Goal: Transaction & Acquisition: Obtain resource

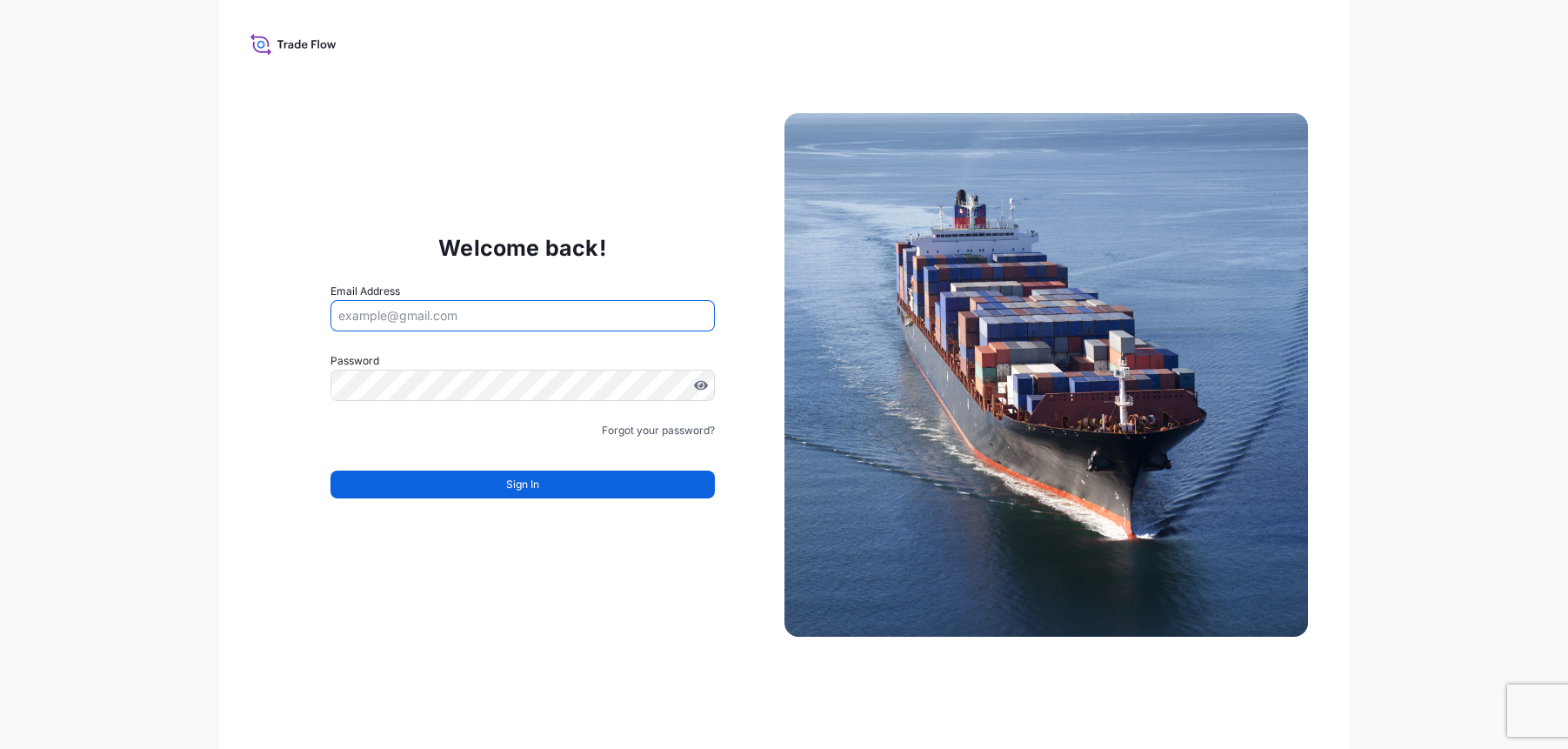
click at [383, 317] on input "Email Address" at bounding box center [523, 315] width 385 height 31
click at [225, 485] on div "Welcome back! Email Address Please enter a valid email address Password Must in…" at bounding box center [784, 374] width 1130 height 749
click at [276, 48] on icon at bounding box center [293, 43] width 86 height 26
click at [356, 318] on input "Email Address" at bounding box center [523, 315] width 385 height 31
type input "ailly.seah@itochu.com.sg"
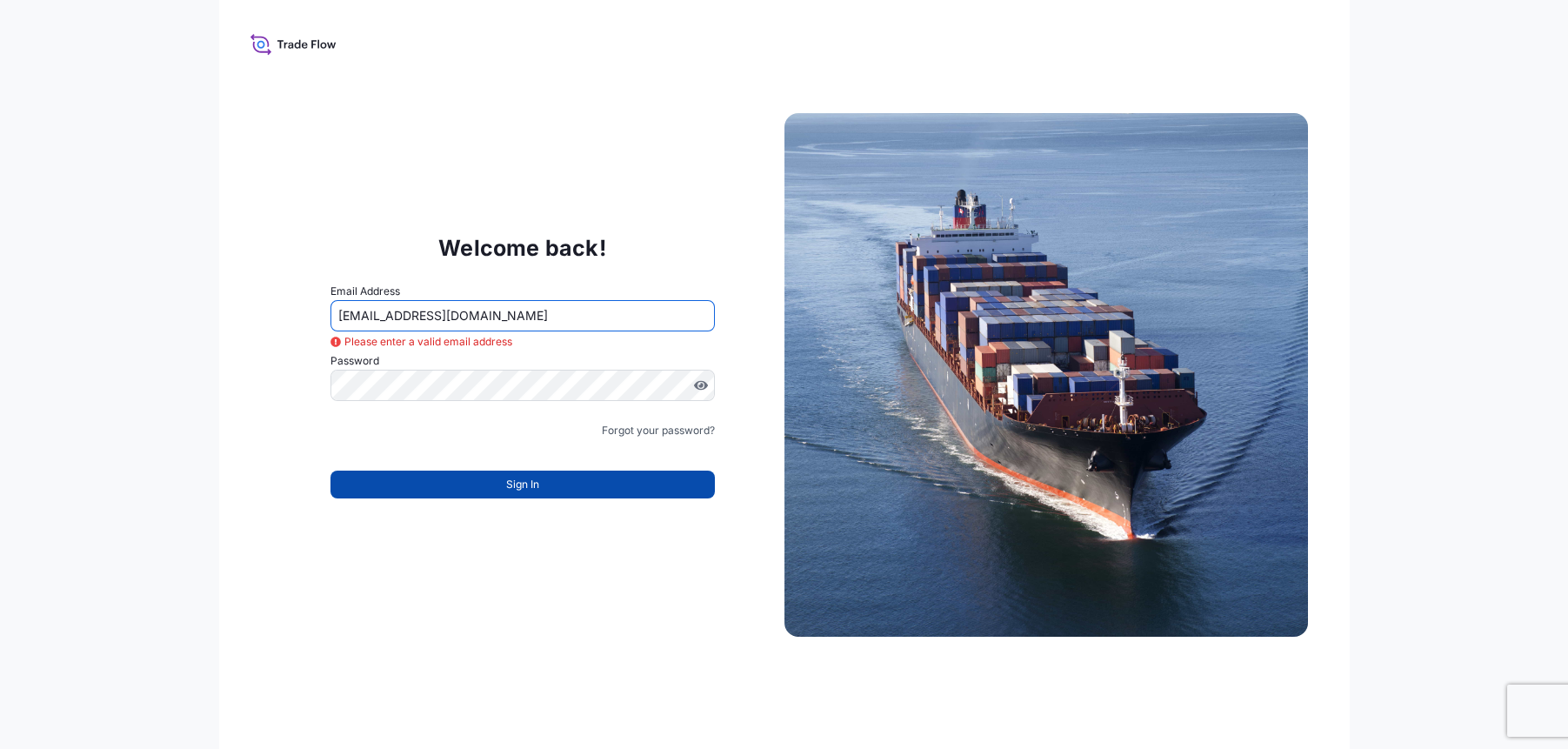
click at [506, 490] on span "Sign In" at bounding box center [522, 485] width 33 height 18
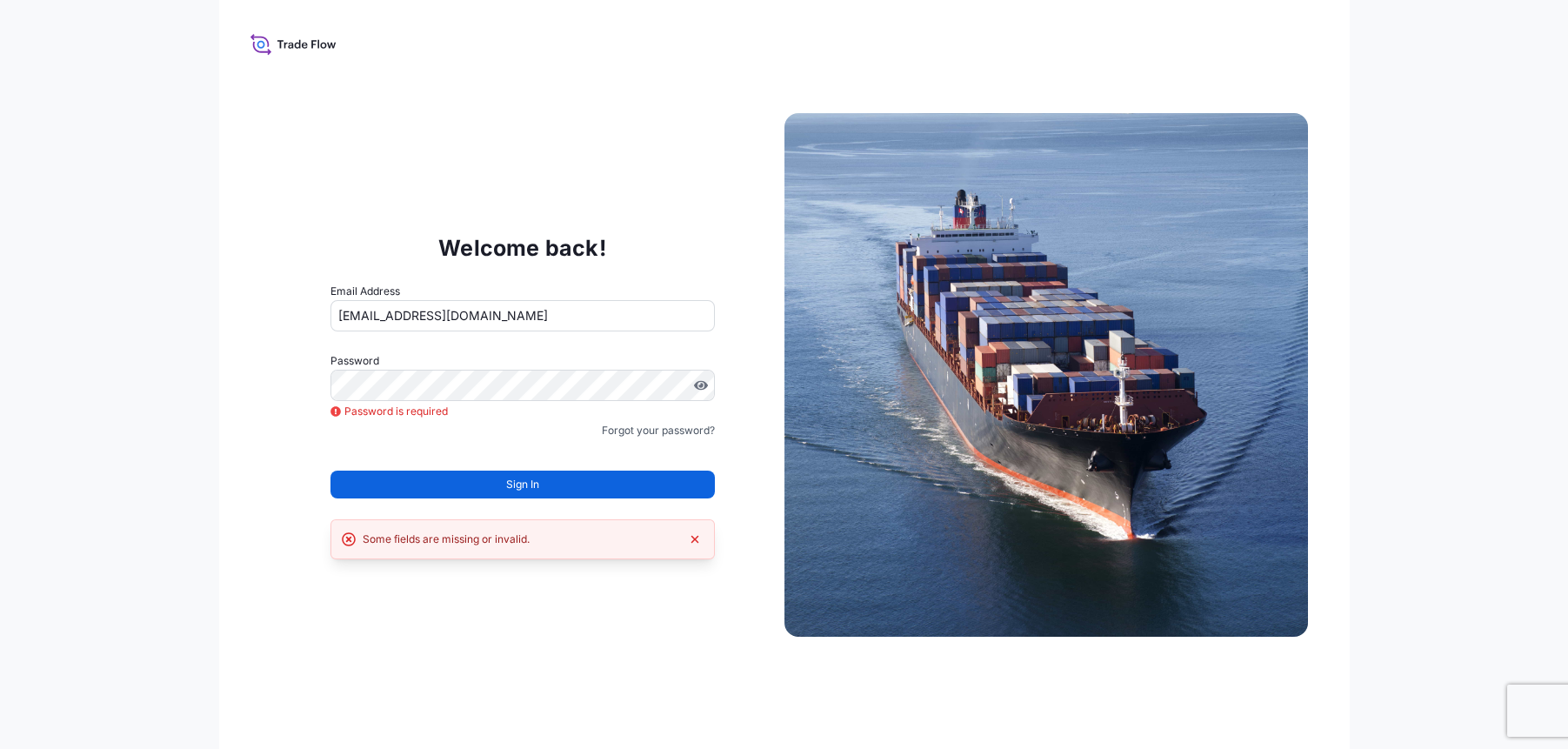
click at [312, 44] on icon at bounding box center [314, 43] width 5 height 8
click at [280, 35] on icon at bounding box center [293, 43] width 86 height 26
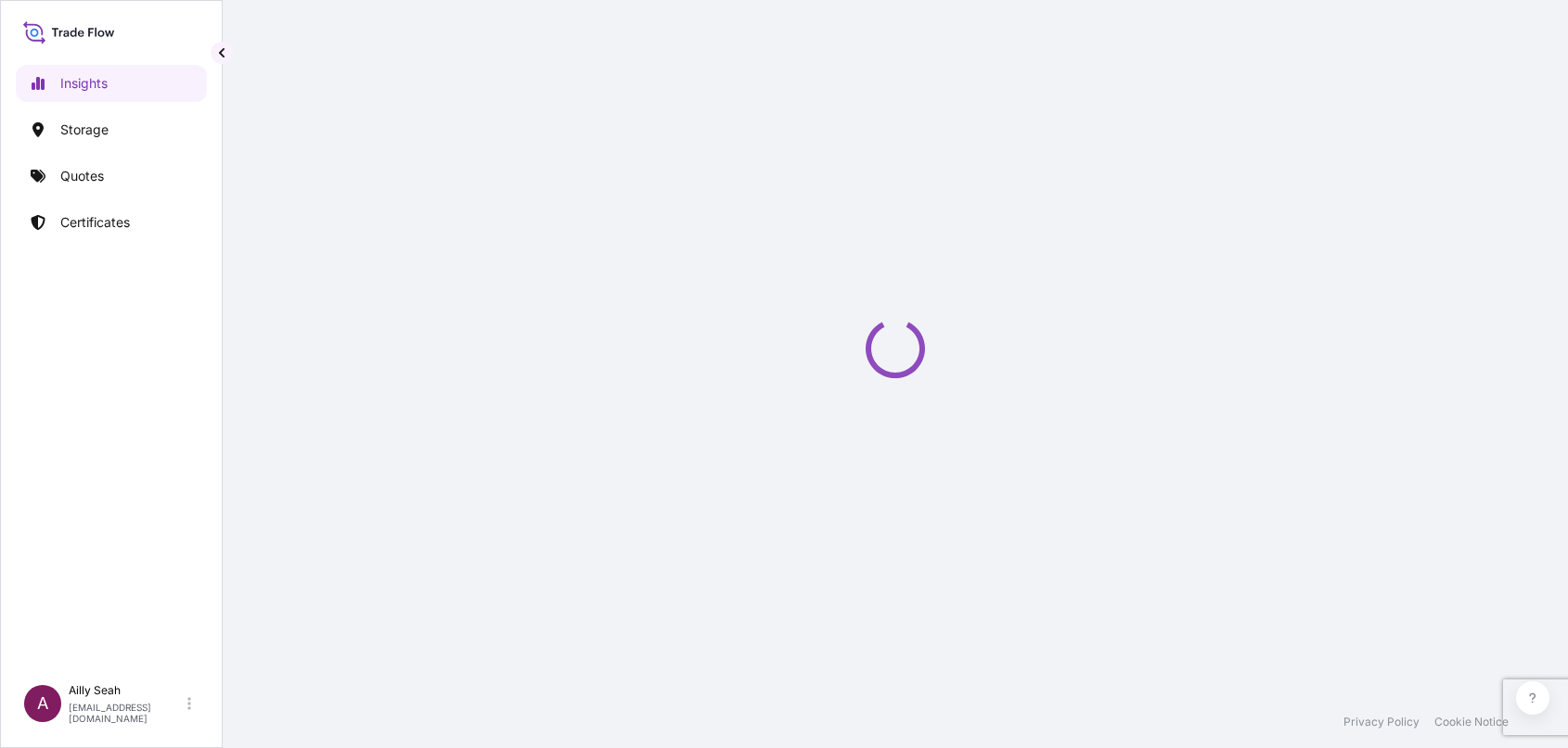
select select "2025"
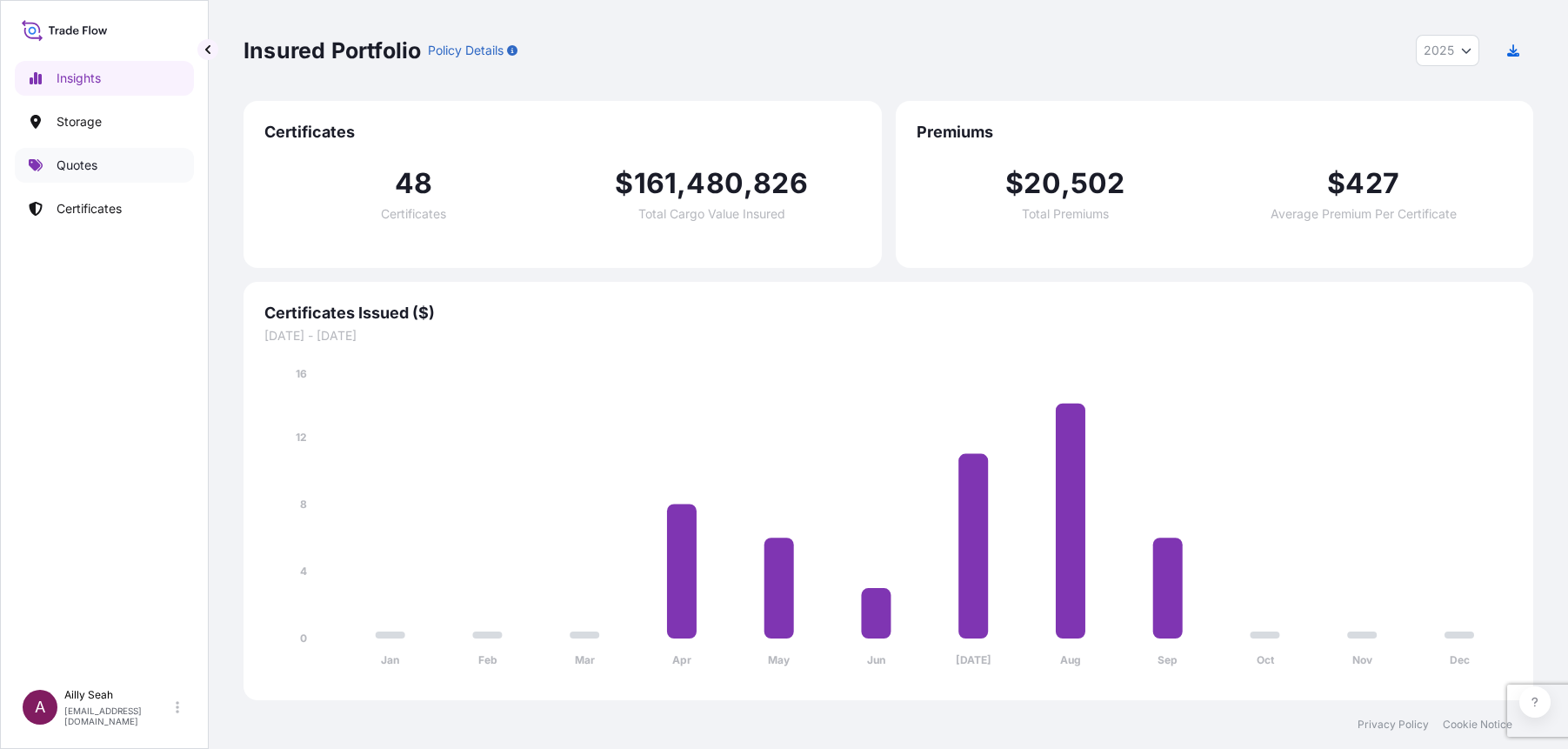
click at [72, 169] on p "Quotes" at bounding box center [77, 165] width 41 height 18
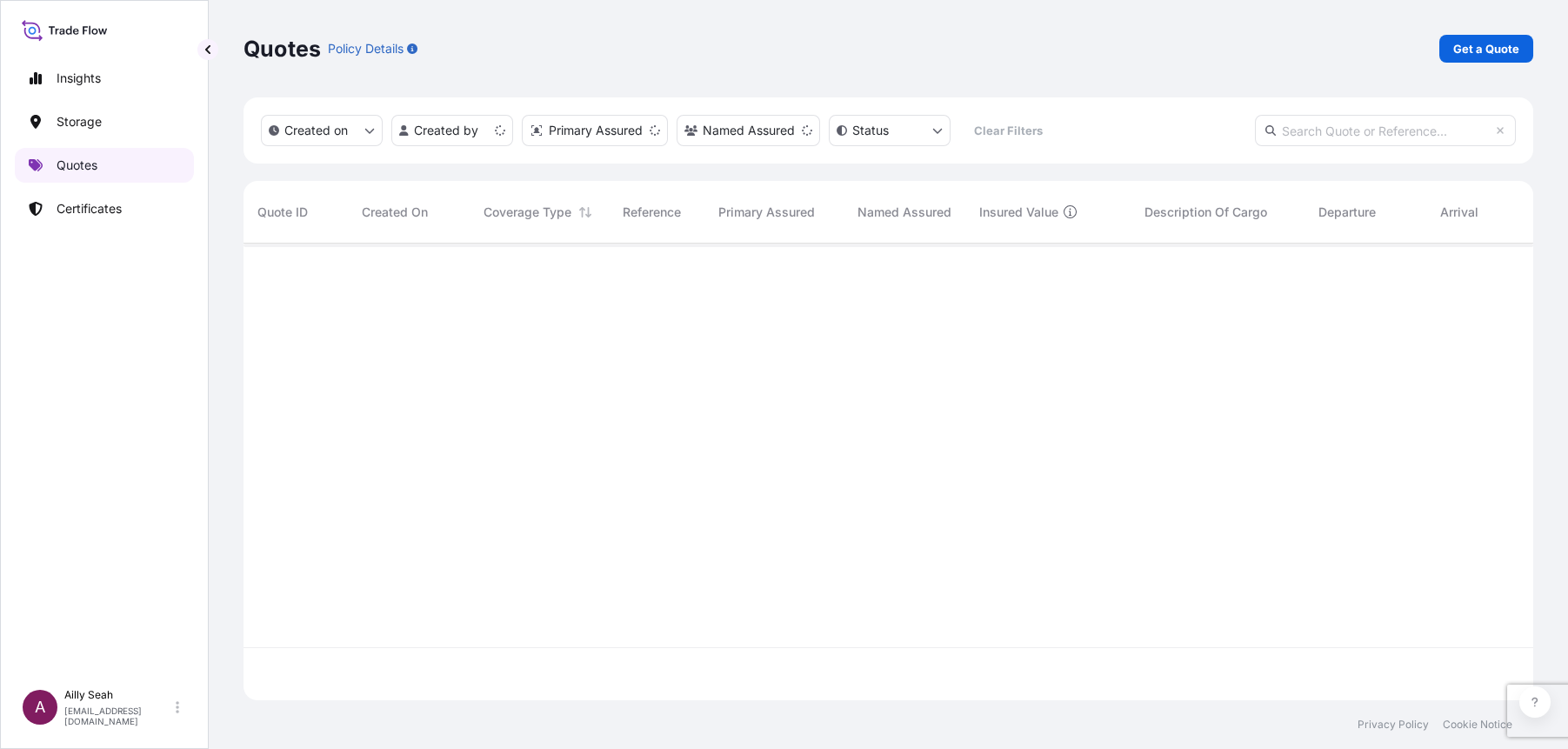
scroll to position [448, 1272]
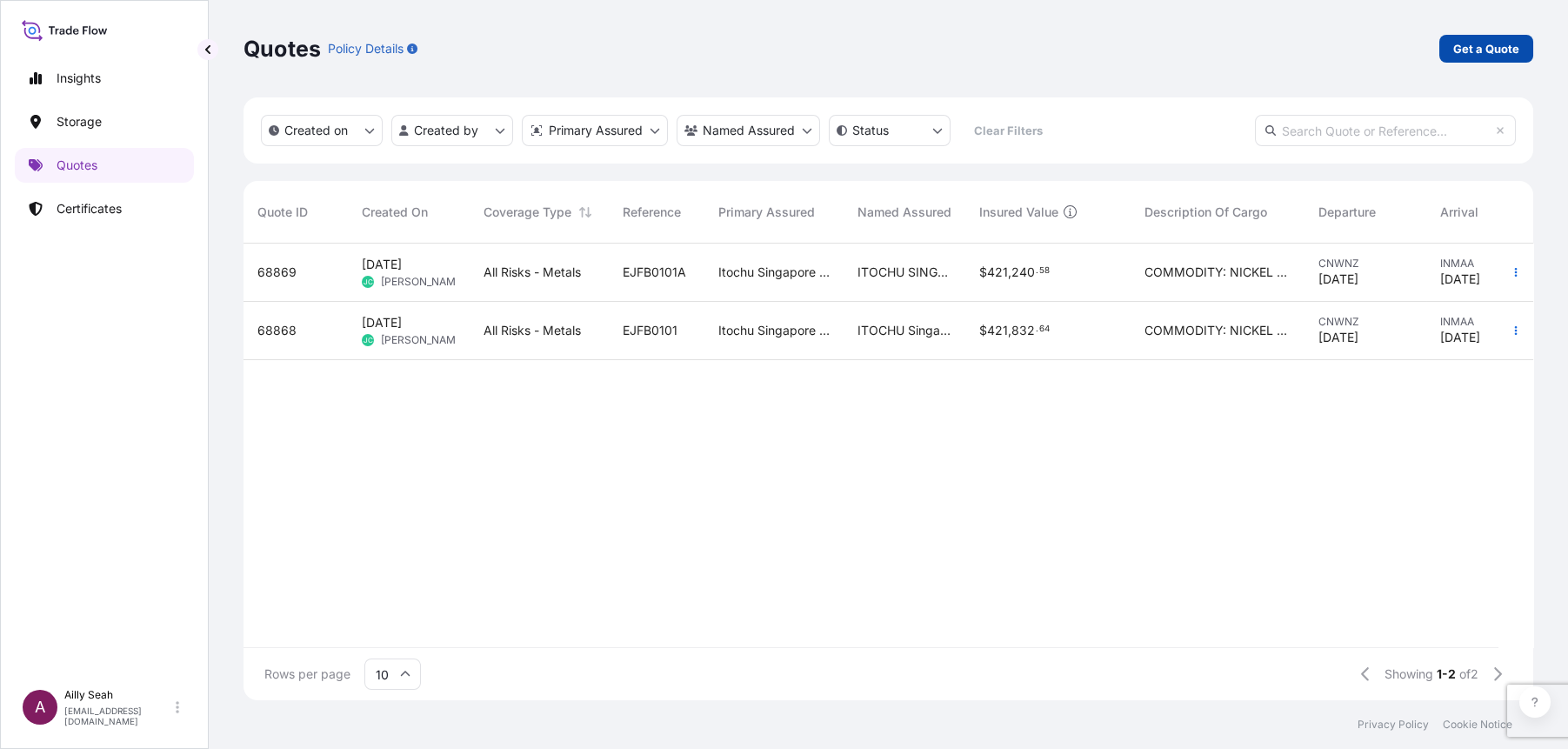
click at [1469, 41] on p "Get a Quote" at bounding box center [1486, 49] width 66 height 18
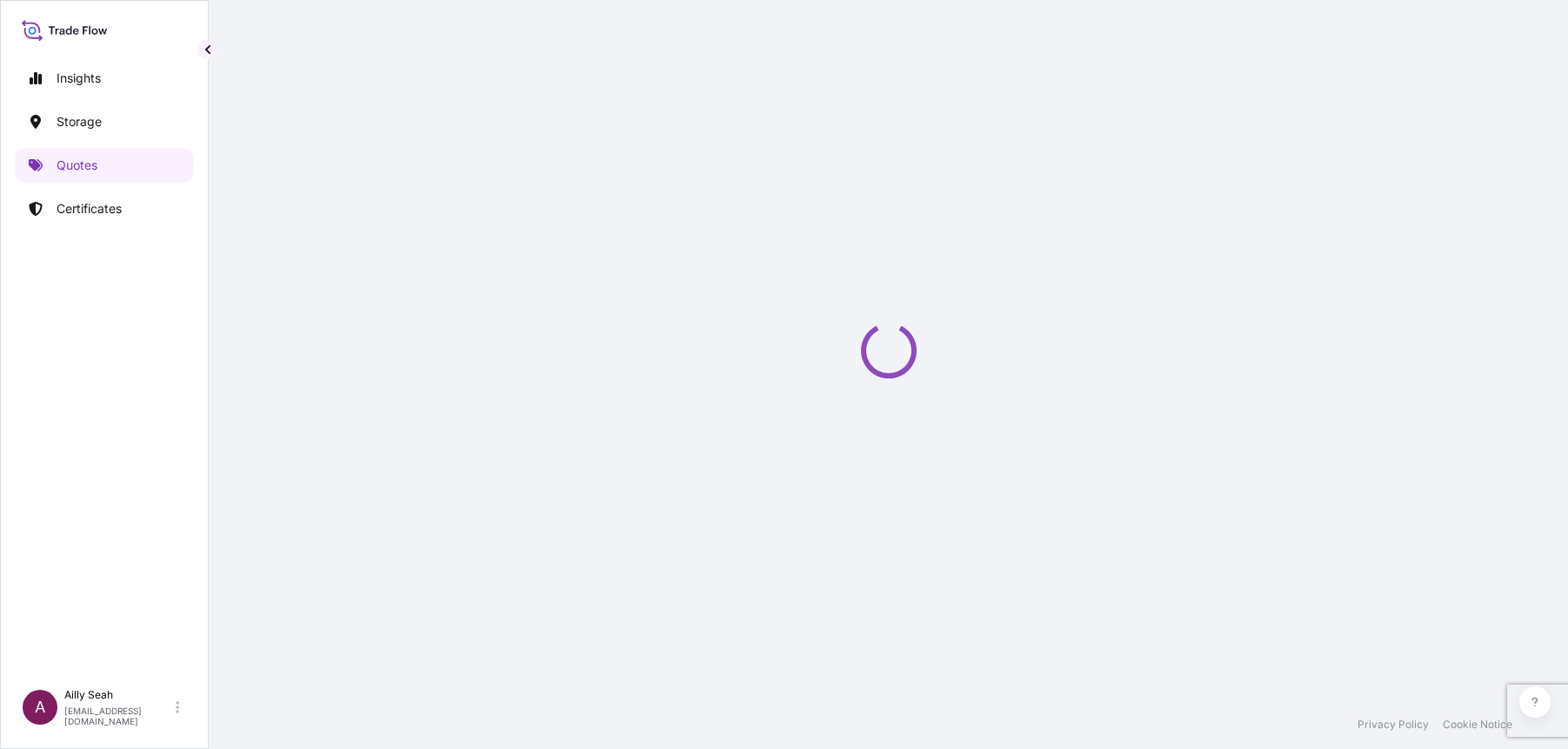
select select "Sea"
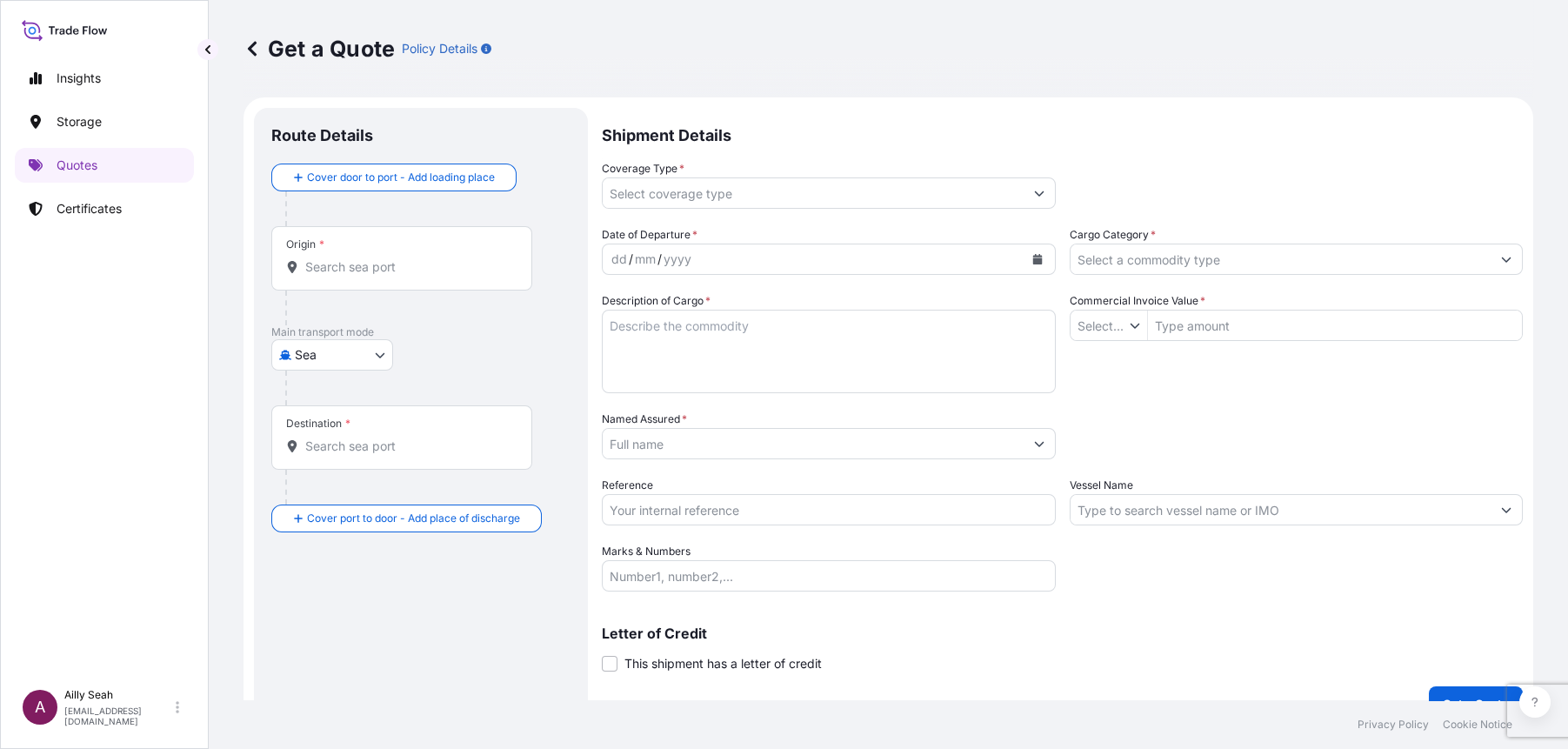
type input "$ USD"
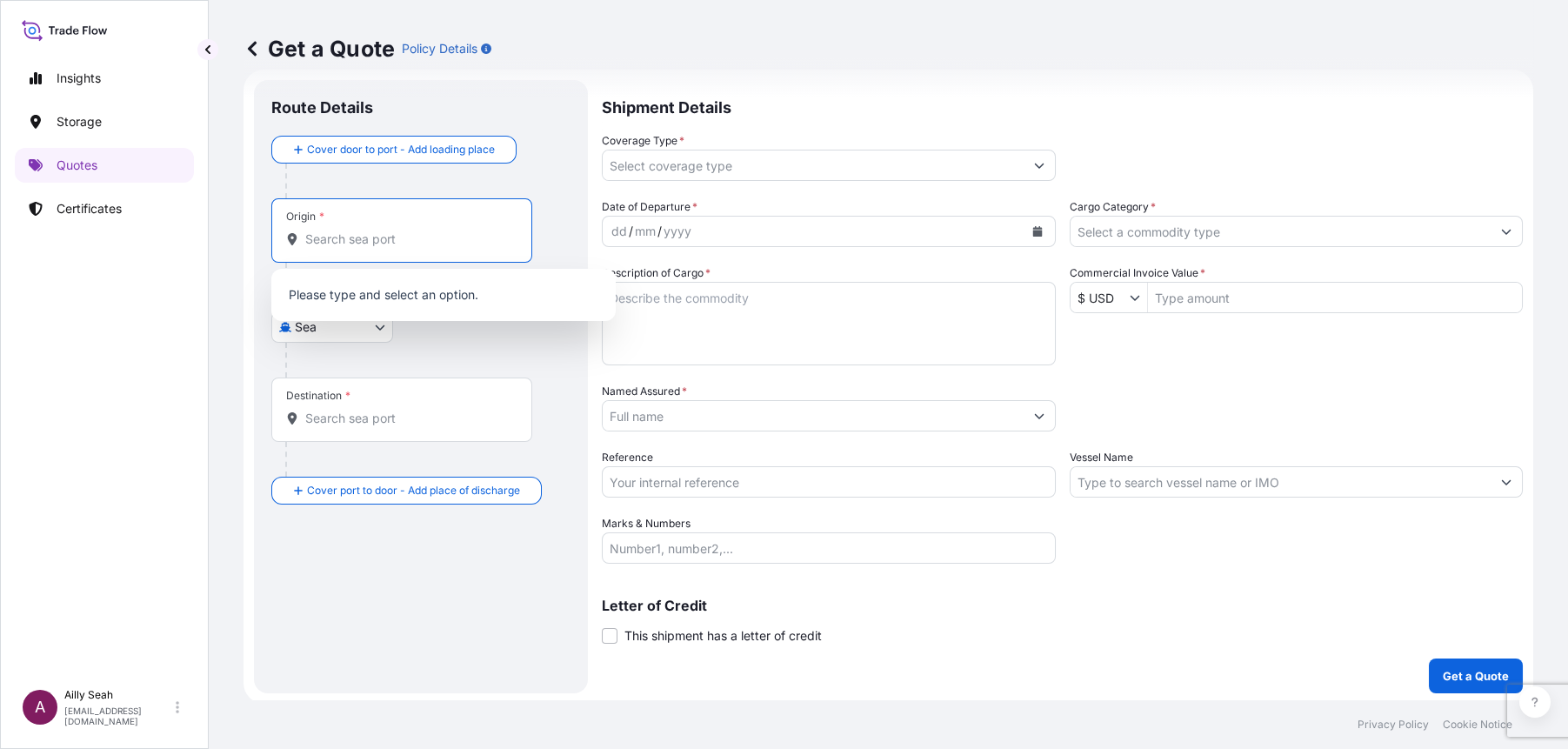
click at [357, 242] on input "Origin *" at bounding box center [408, 240] width 205 height 18
click at [363, 297] on span "IDCIW - Ciwandan , Indonesia" at bounding box center [448, 296] width 236 height 18
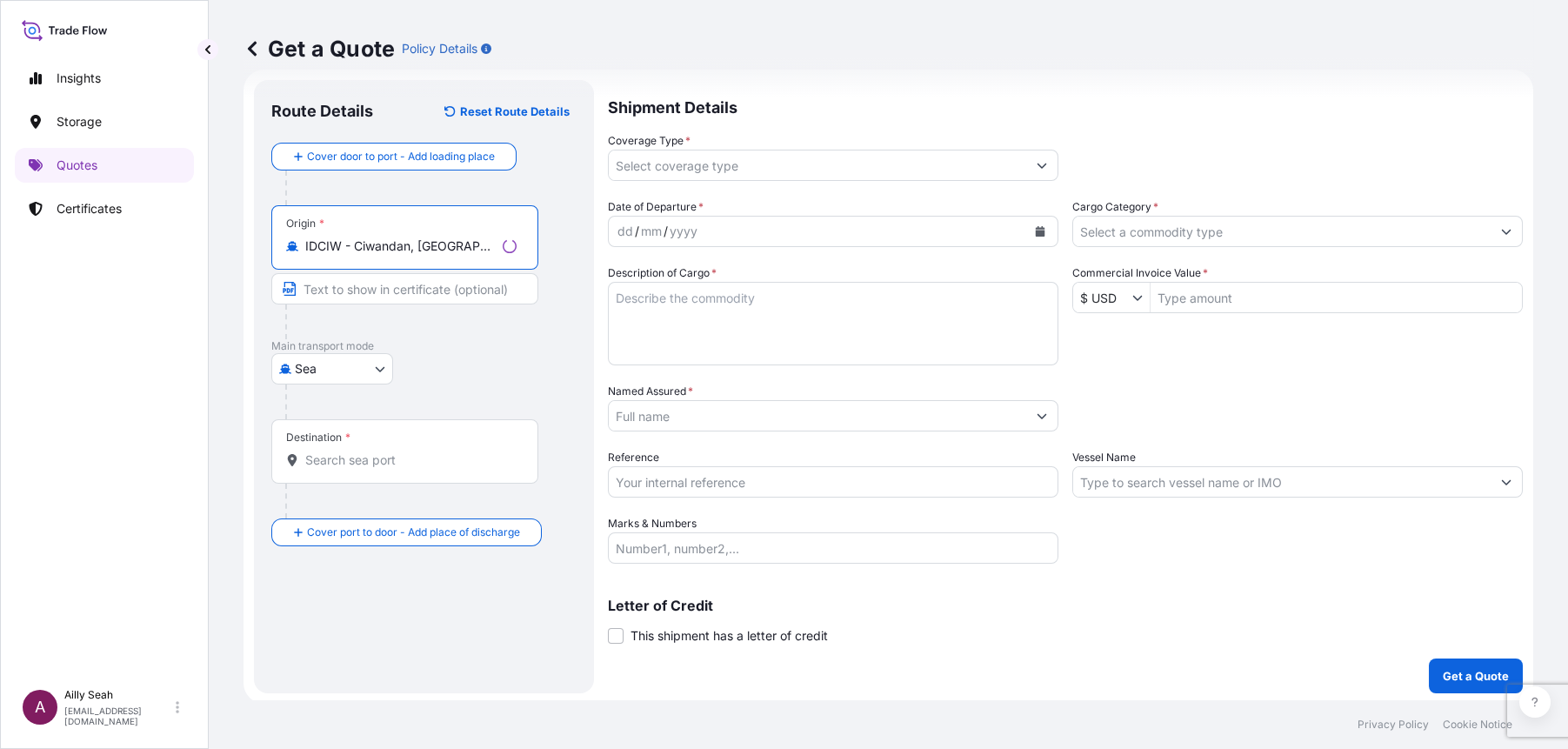
type input "IDCIW - Ciwandan, Indonesia"
click at [339, 286] on input "Text to appear on certificate" at bounding box center [405, 288] width 267 height 31
type input "c"
type input "CIWANDAN, INDONESIA"
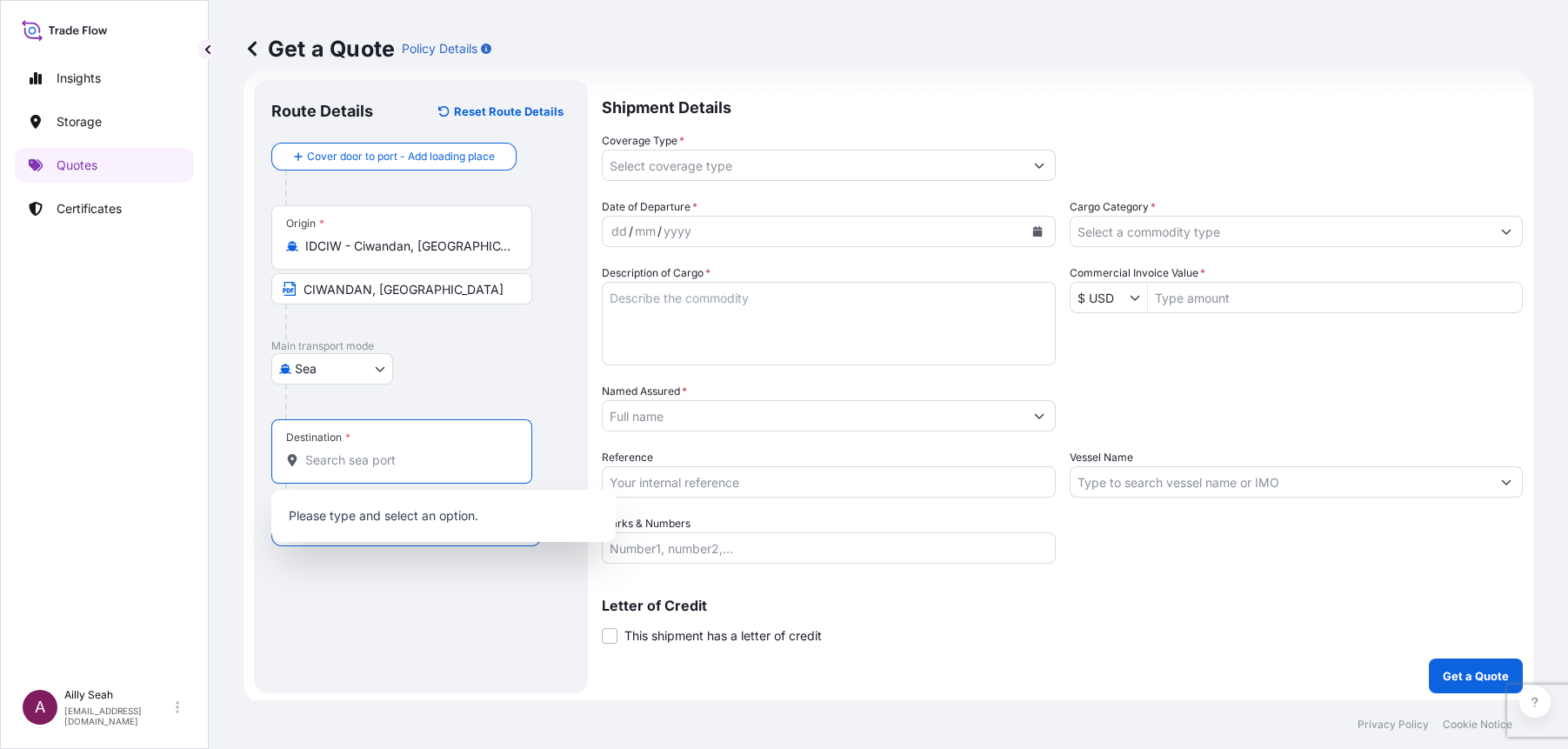
click at [334, 463] on input "Destination *" at bounding box center [408, 460] width 205 height 18
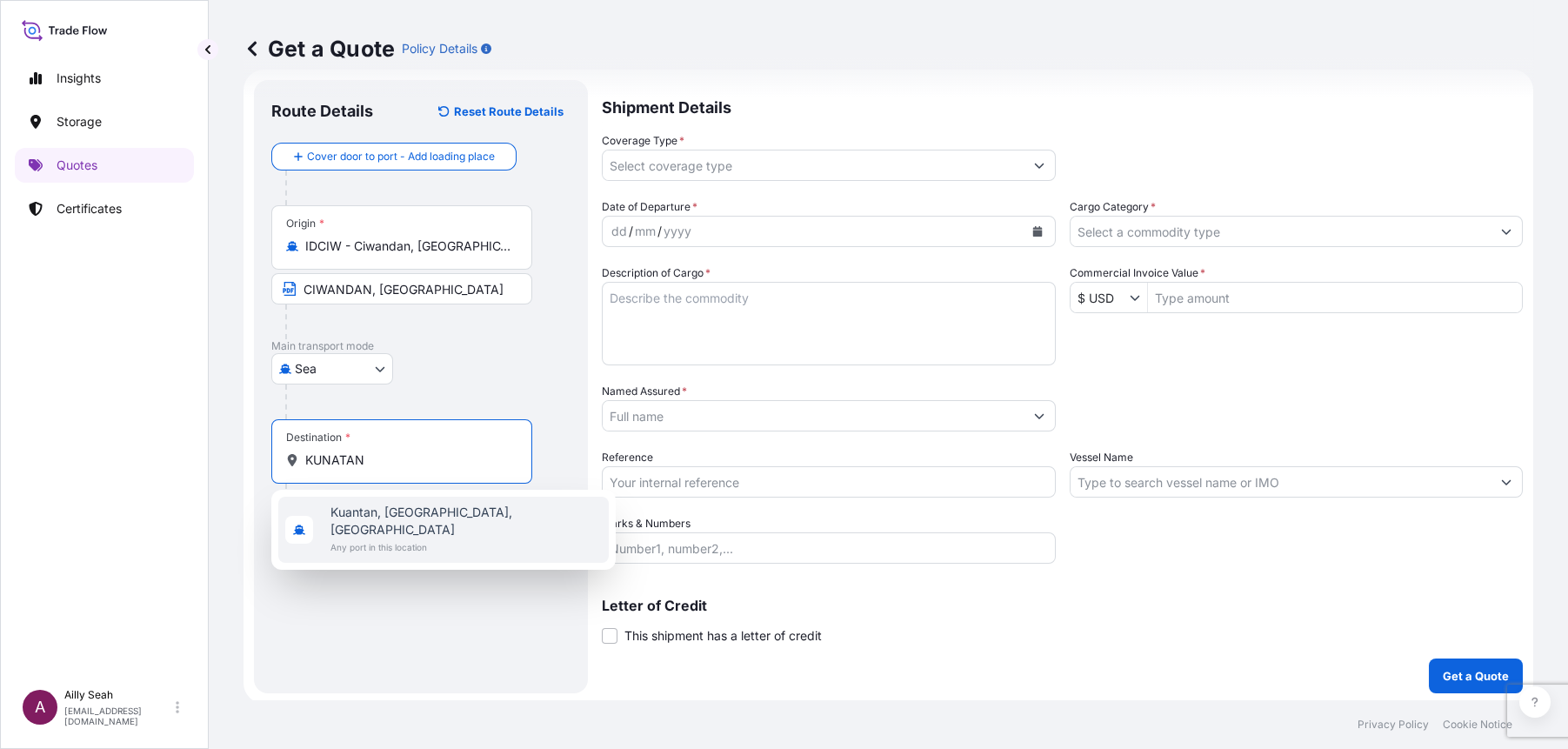
click at [407, 509] on span "Kuantan, Pahang, Malaysia" at bounding box center [466, 520] width 272 height 34
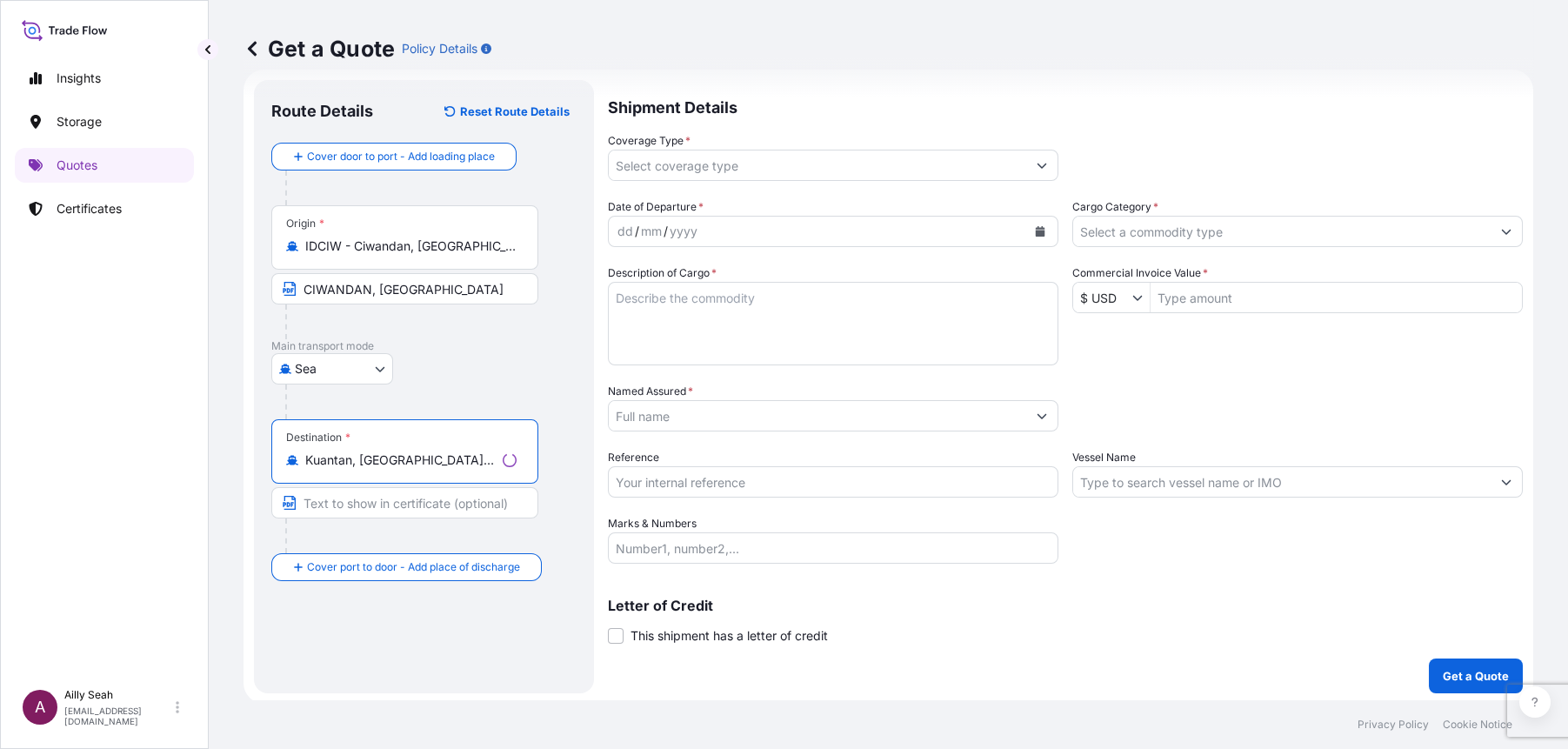
type input "Kuantan, Pahang, Malaysia"
click at [340, 503] on input "Text to appear on certificate" at bounding box center [405, 502] width 267 height 31
type input "J"
type input "KUANTAN, MALAYSIA"
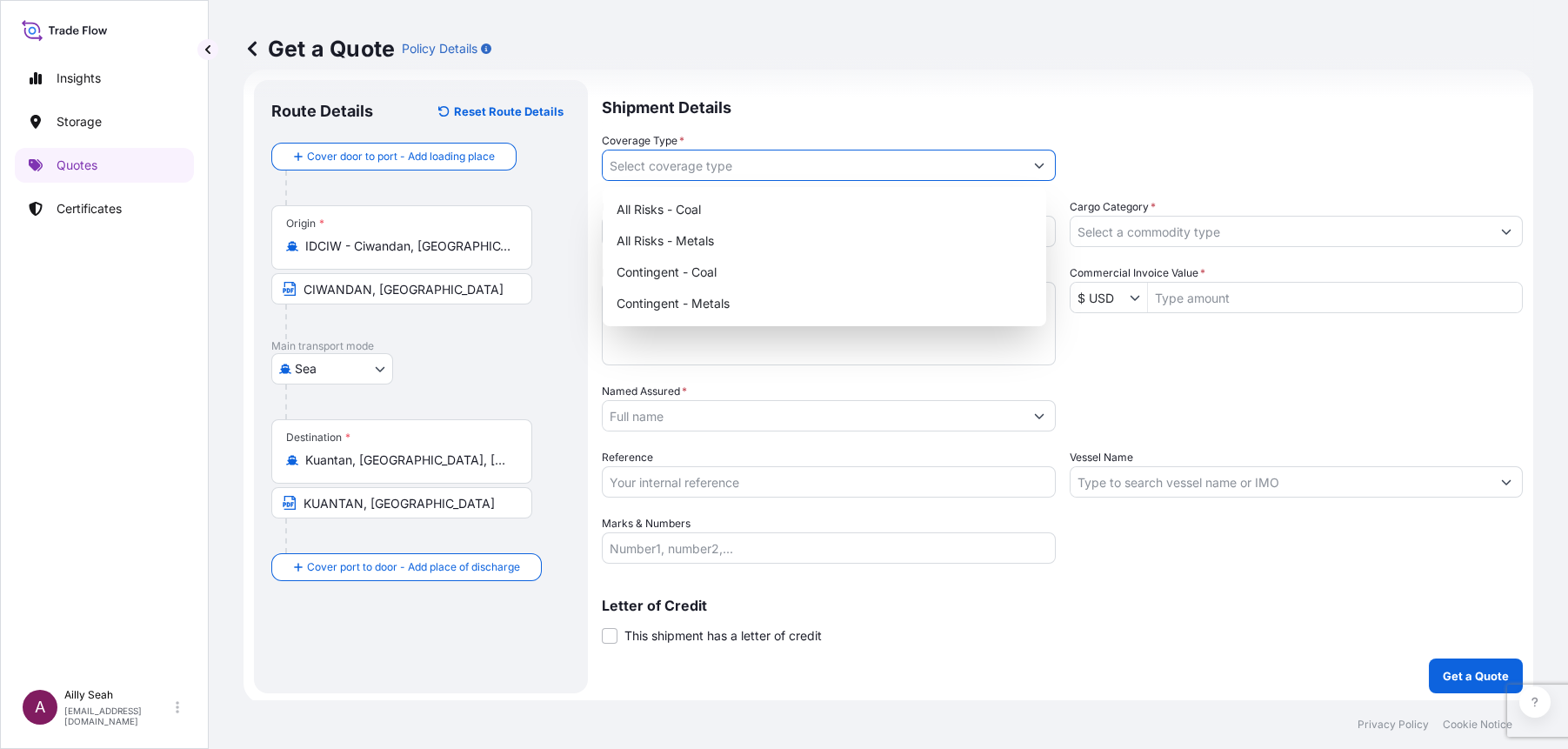
click at [1034, 162] on icon "Show suggestions" at bounding box center [1039, 165] width 11 height 11
click at [665, 301] on div "Contingent - Metals" at bounding box center [824, 302] width 430 height 31
type input "Contingent - Metals"
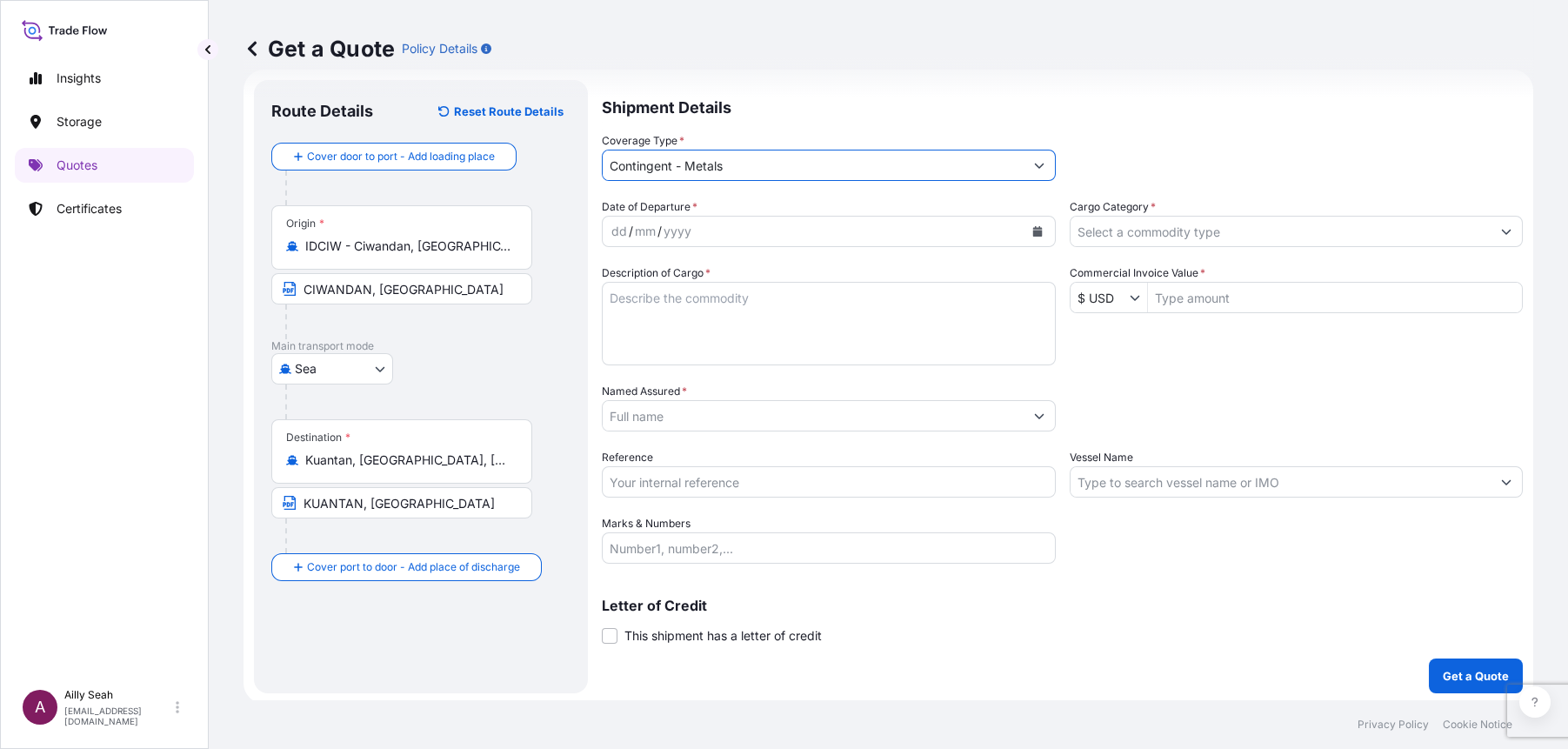
click at [617, 225] on div "dd" at bounding box center [619, 232] width 19 height 21
click at [1469, 233] on icon "Show suggestions" at bounding box center [1506, 233] width 10 height 5
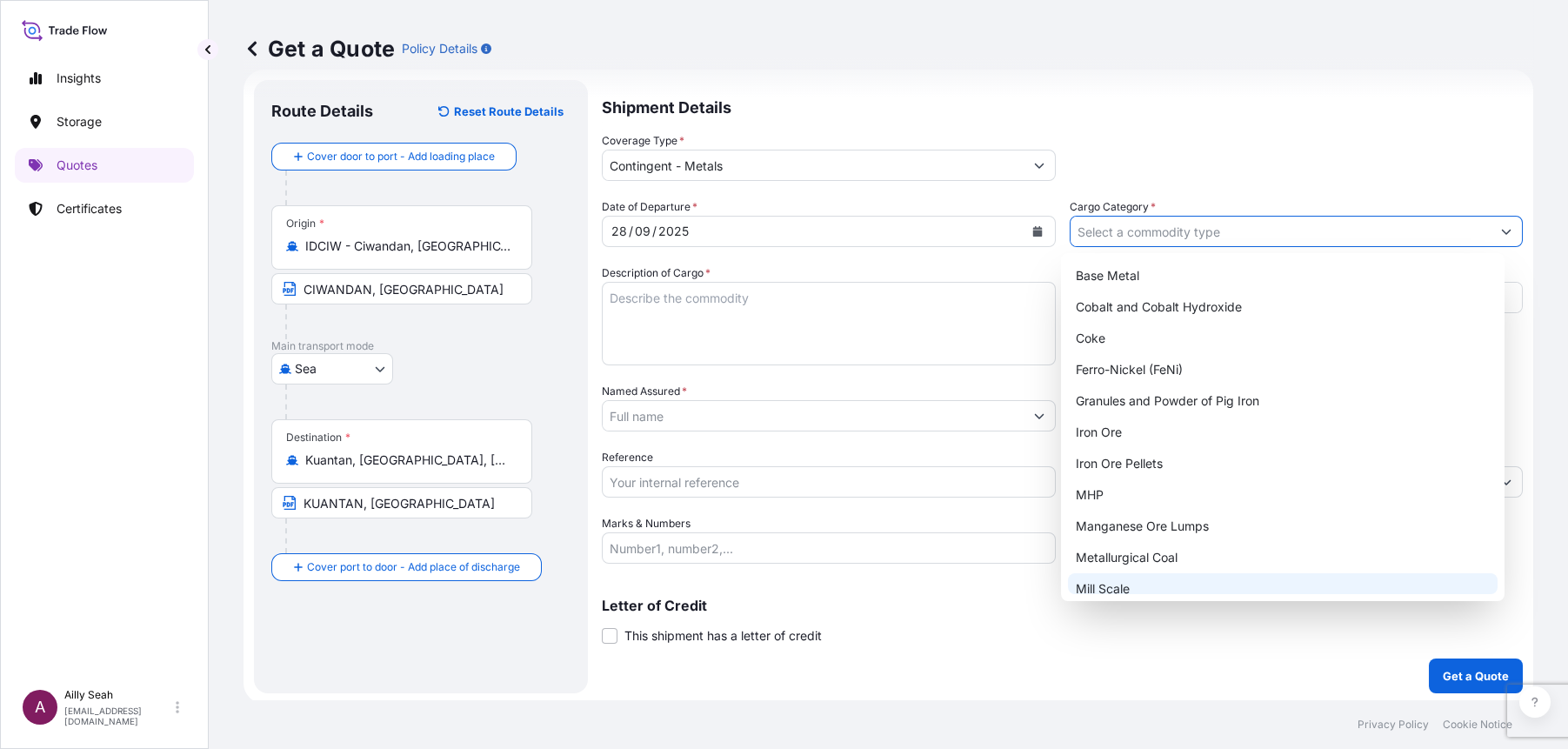
click at [1122, 592] on div "Mill Scale" at bounding box center [1282, 588] width 430 height 31
type input "Mill Scale"
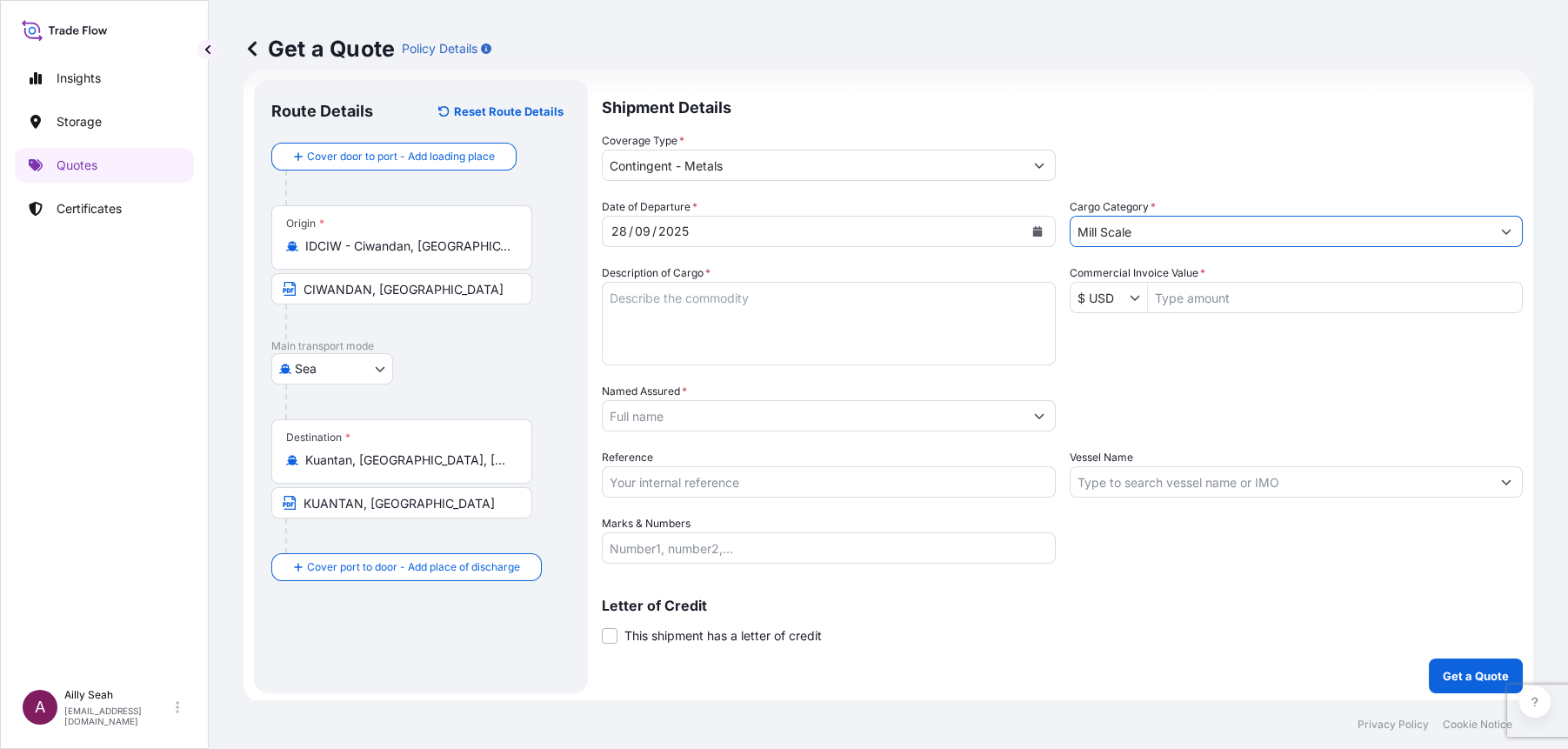
click at [759, 320] on textarea "Description of Cargo *" at bounding box center [828, 324] width 454 height 83
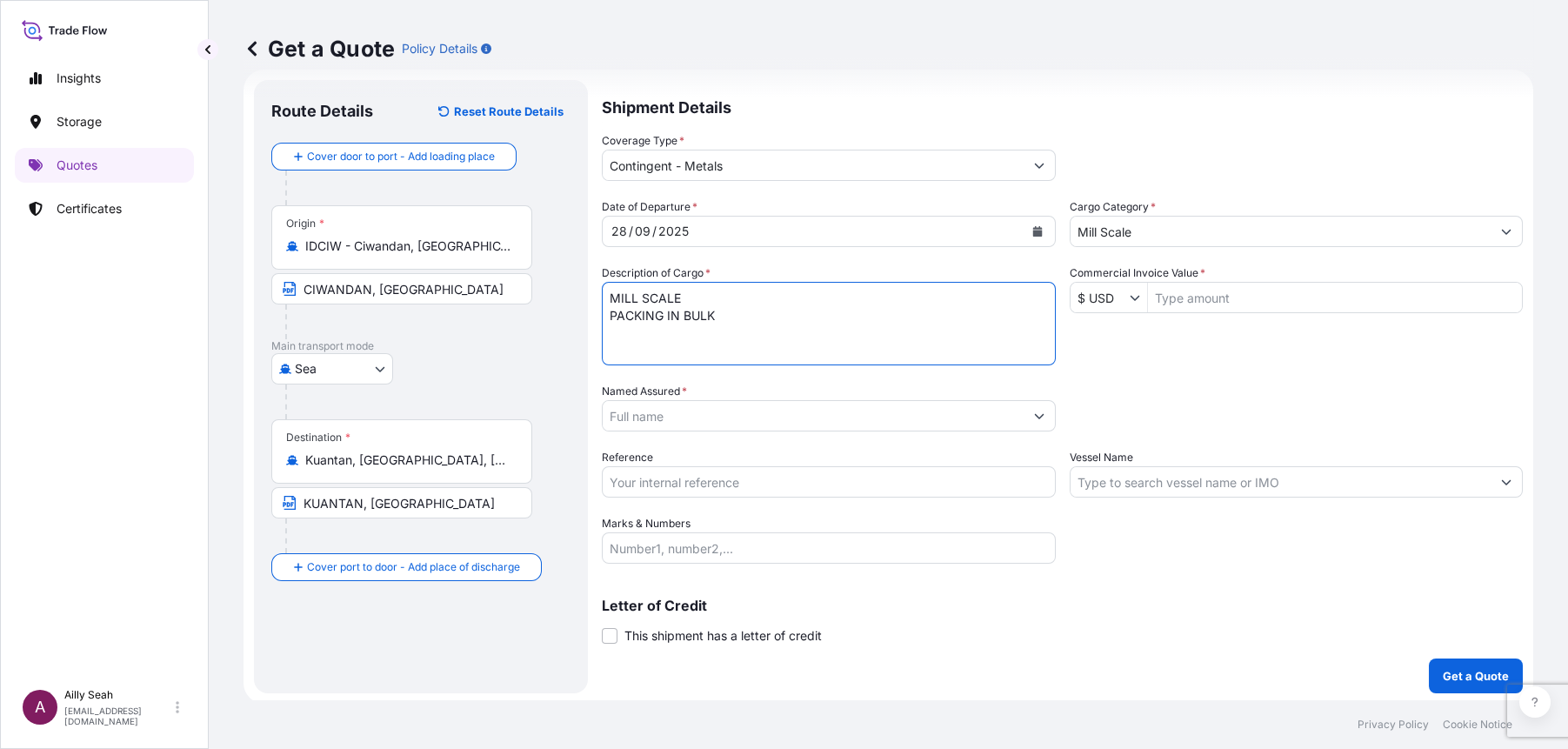
type textarea "MILL SCALE PACKING IN BULK"
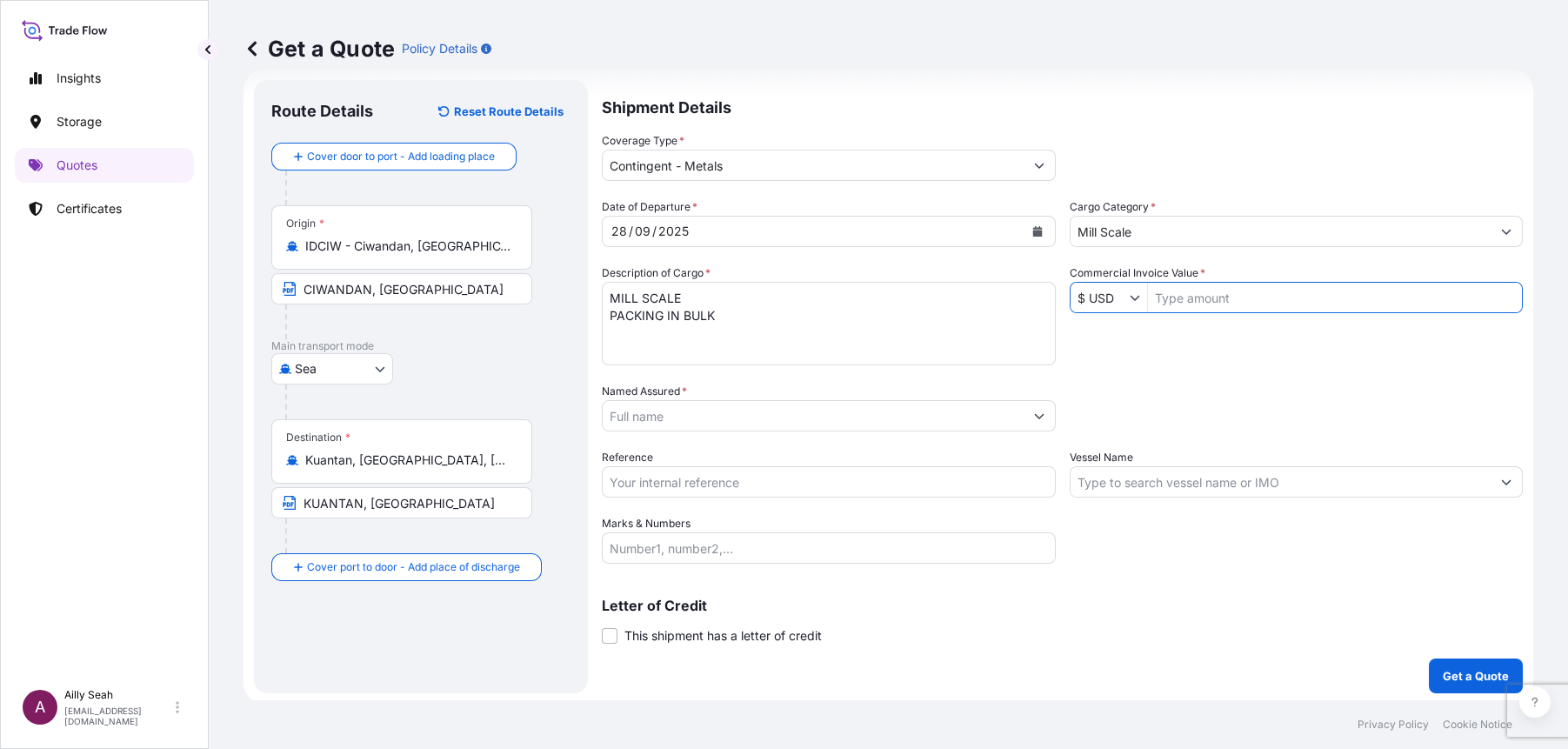
click at [1200, 299] on input "Commercial Invoice Value *" at bounding box center [1335, 297] width 375 height 31
type input "2,746,700"
click at [784, 417] on input "Named Assured *" at bounding box center [808, 415] width 412 height 31
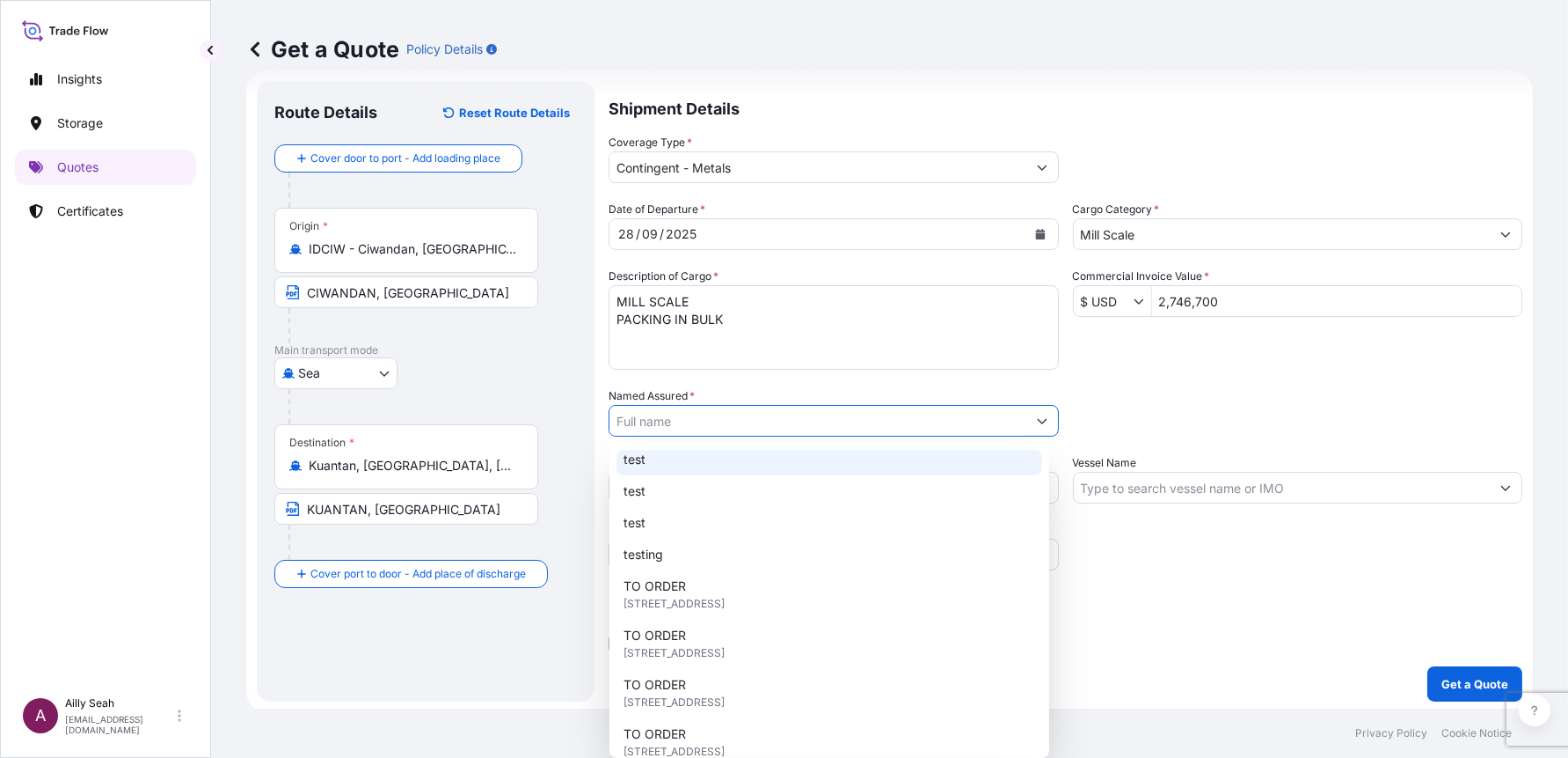
scroll to position [277, 0]
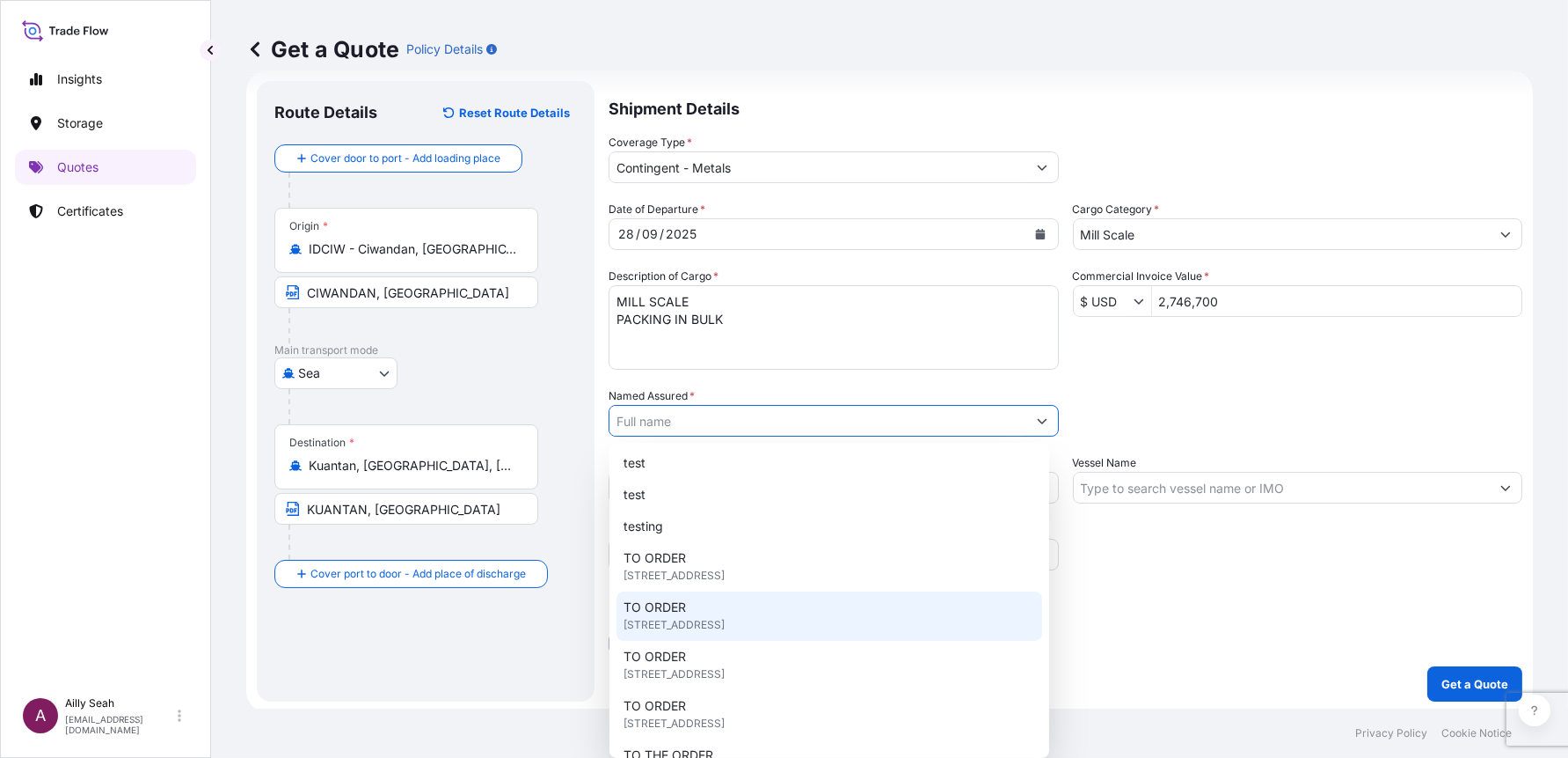
click at [725, 616] on span "6 SHENTON WAY #22-08, OUE DOWNTOWN 2, SINGAPORE 068809, 068809, SINGAPORE" at bounding box center [674, 625] width 101 height 18
type input "TO ORDER"
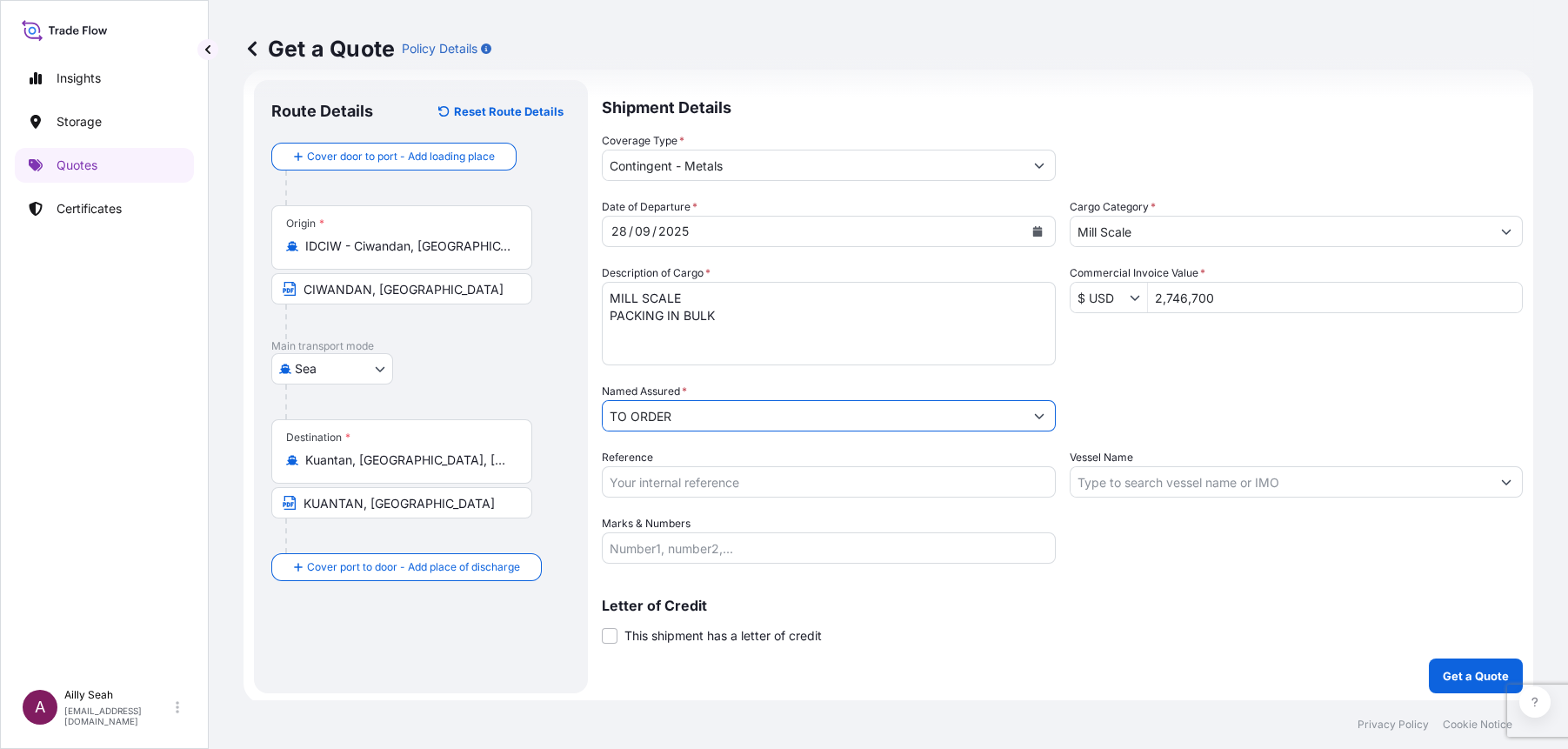
click at [752, 480] on input "Reference" at bounding box center [828, 481] width 454 height 31
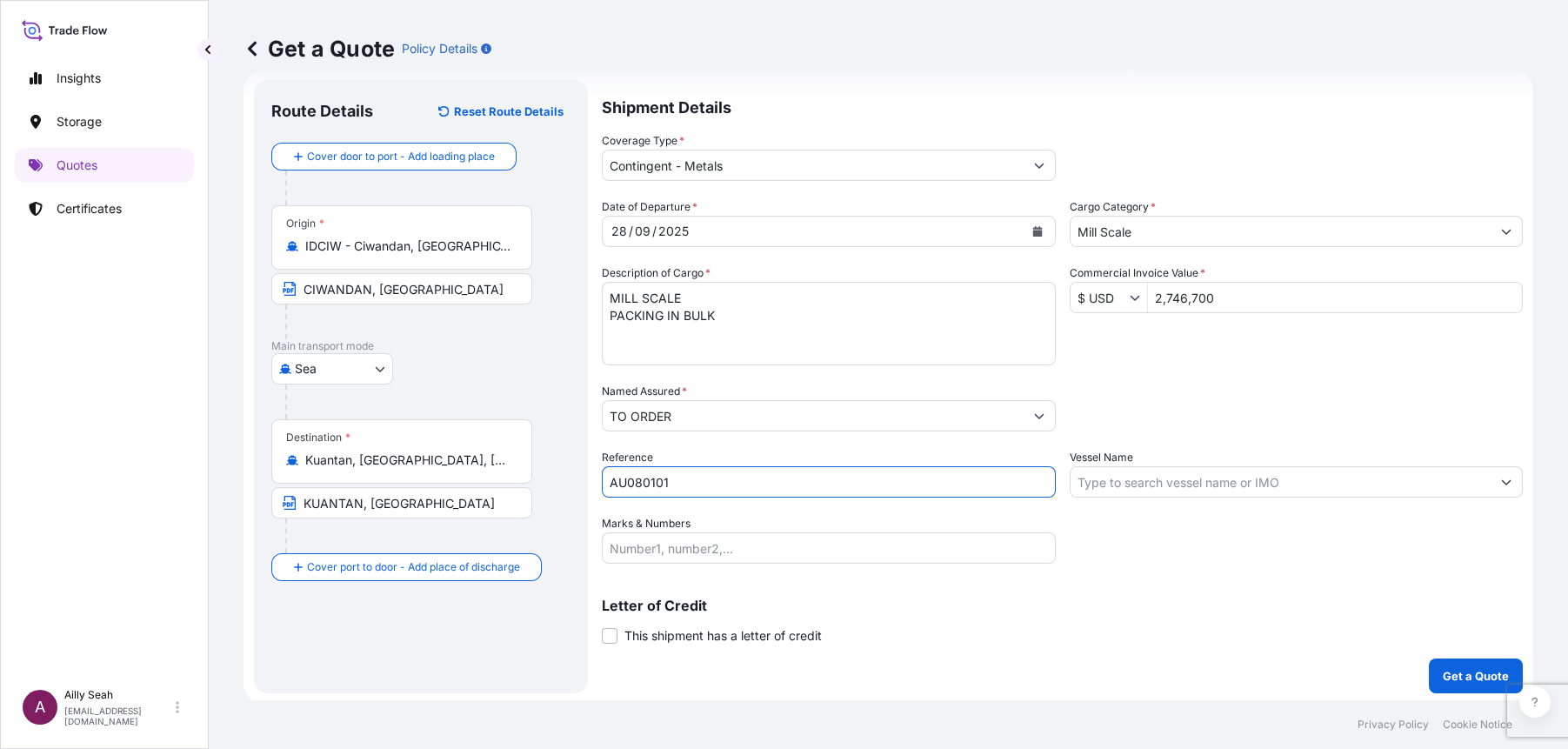
type input "AU080101"
click at [1163, 478] on input "Vessel Name" at bounding box center [1281, 481] width 421 height 31
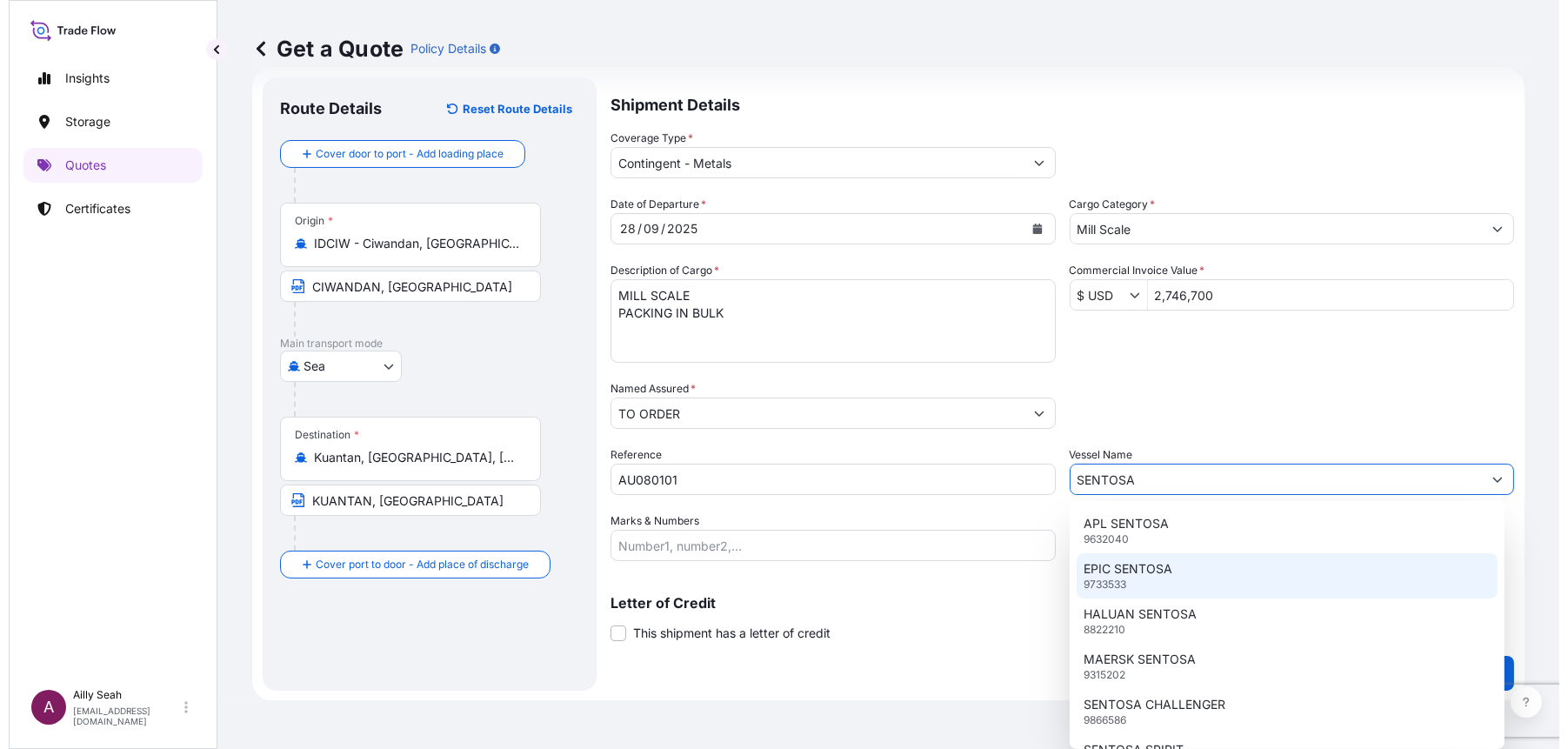
scroll to position [14, 0]
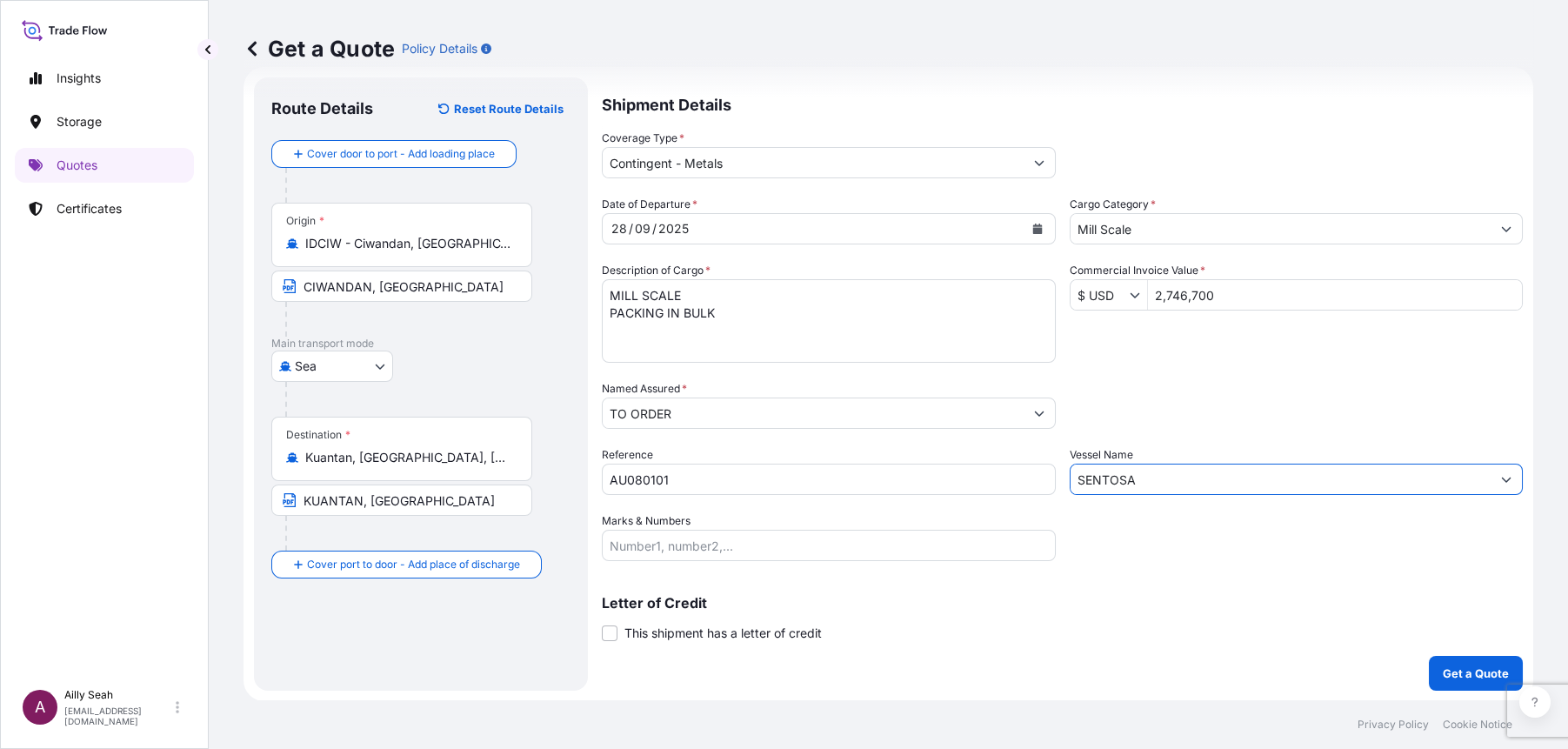
drag, startPoint x: 1166, startPoint y: 473, endPoint x: 1001, endPoint y: 479, distance: 165.1
click at [1001, 479] on div "Date of Departure * 28 / 09 / 2025 Cargo Category * Mill Scale Description of C…" at bounding box center [1061, 378] width 921 height 365
paste input "9537056"
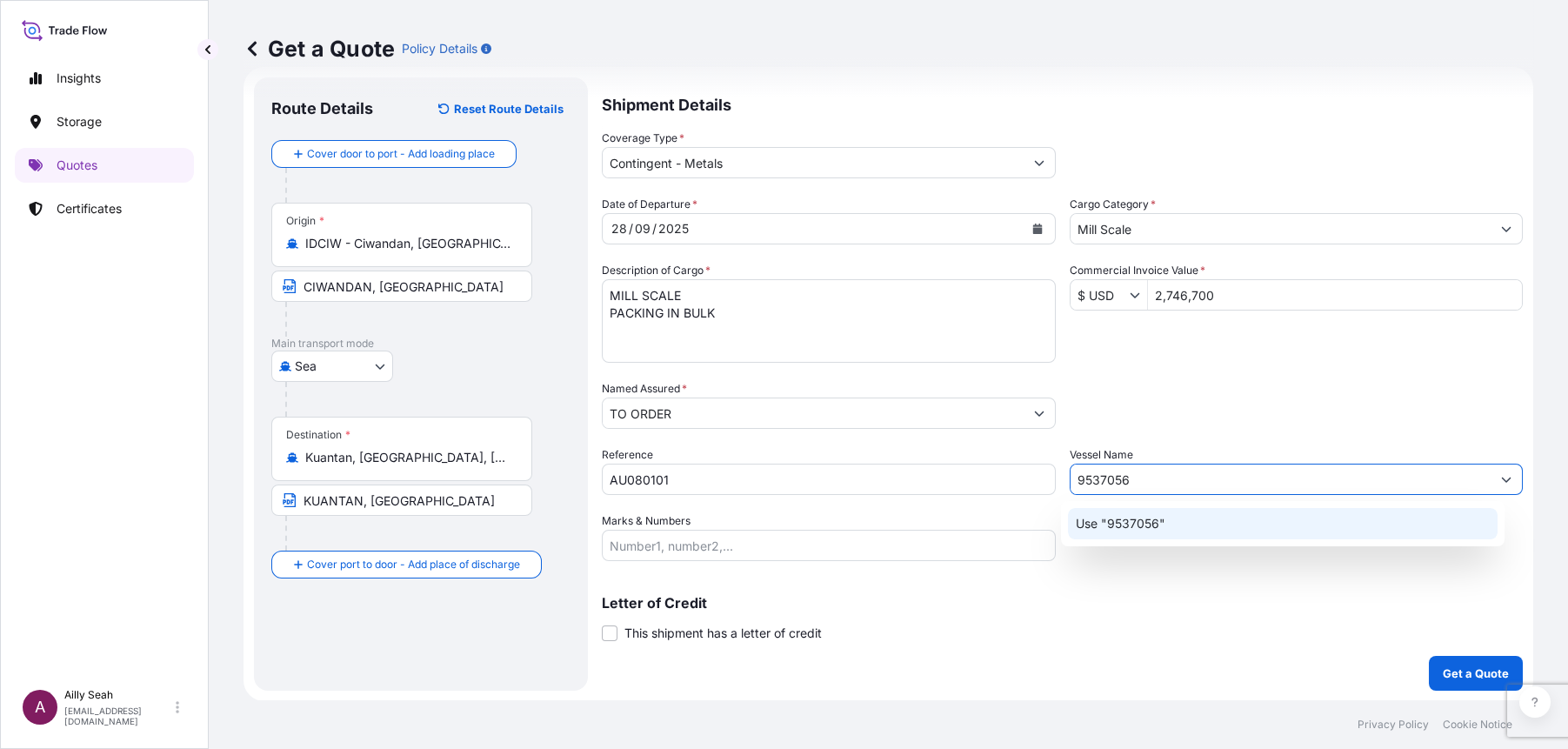
click at [1162, 479] on input "9537056" at bounding box center [1281, 478] width 421 height 31
drag, startPoint x: 1162, startPoint y: 479, endPoint x: 999, endPoint y: 478, distance: 163.0
click at [999, 478] on div "Date of Departure * 28 / 09 / 2025 Cargo Category * Mill Scale Description of C…" at bounding box center [1061, 378] width 921 height 365
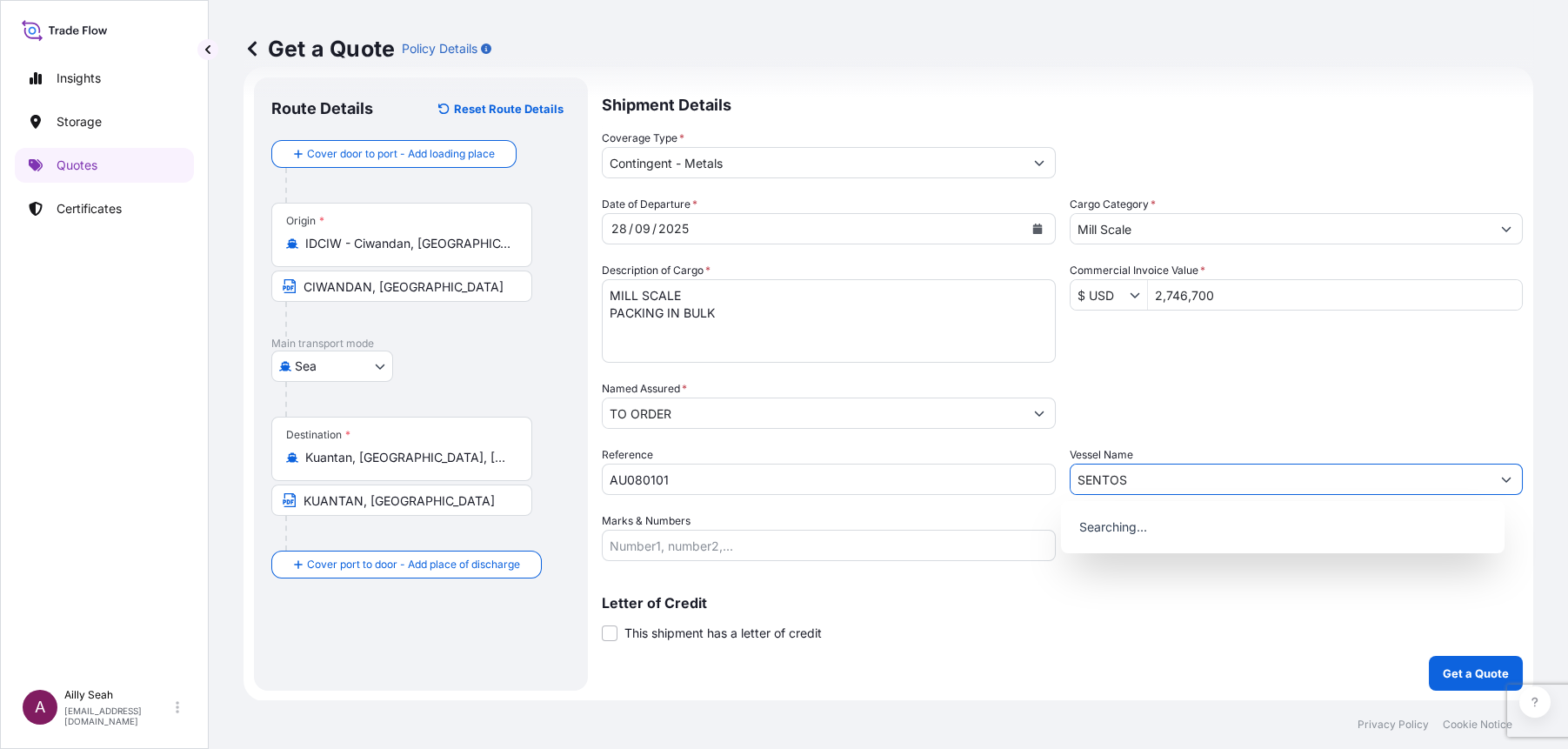
type input "SENTOSA"
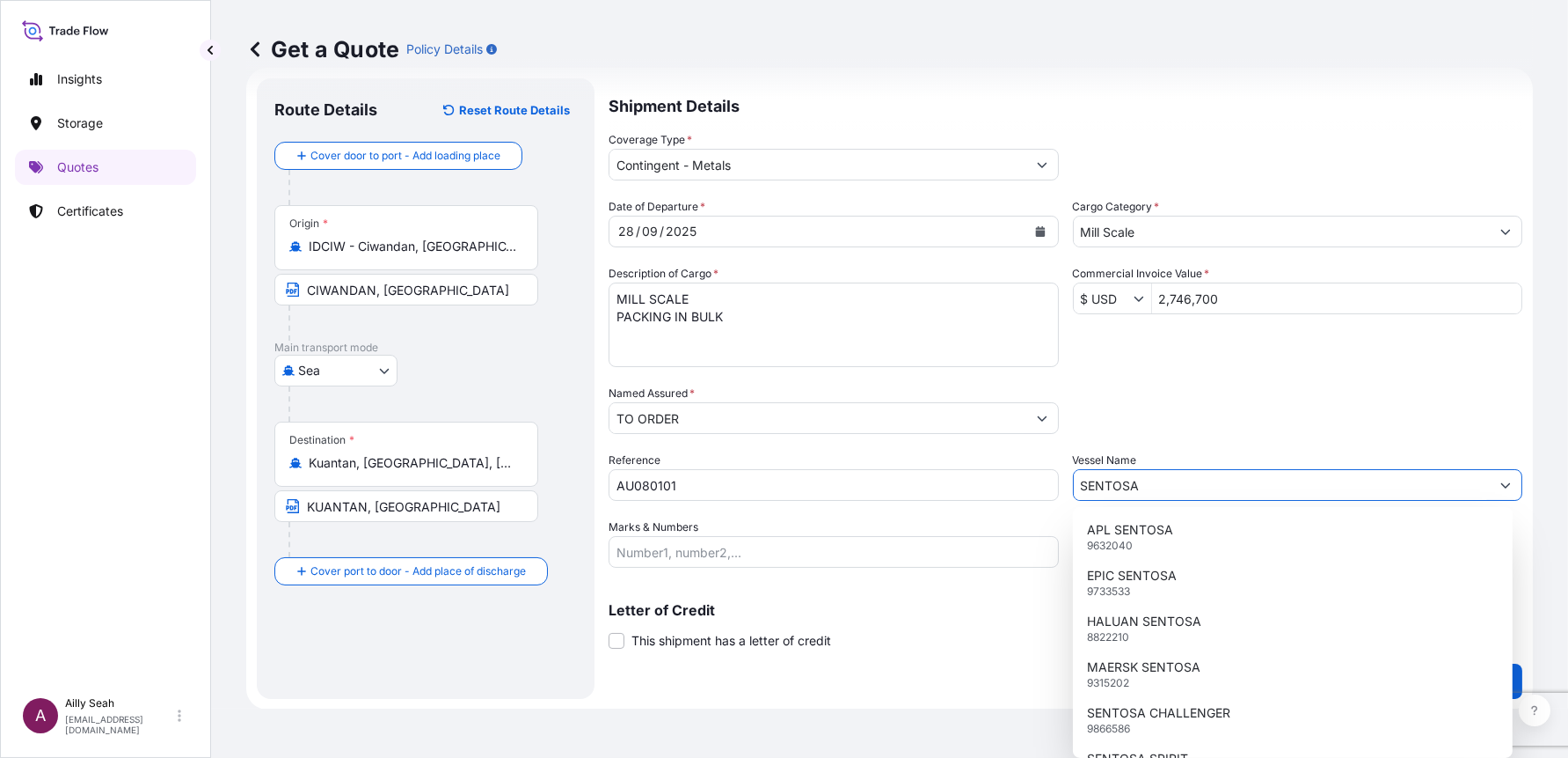
click at [1169, 481] on input "SENTOSA" at bounding box center [1283, 484] width 417 height 31
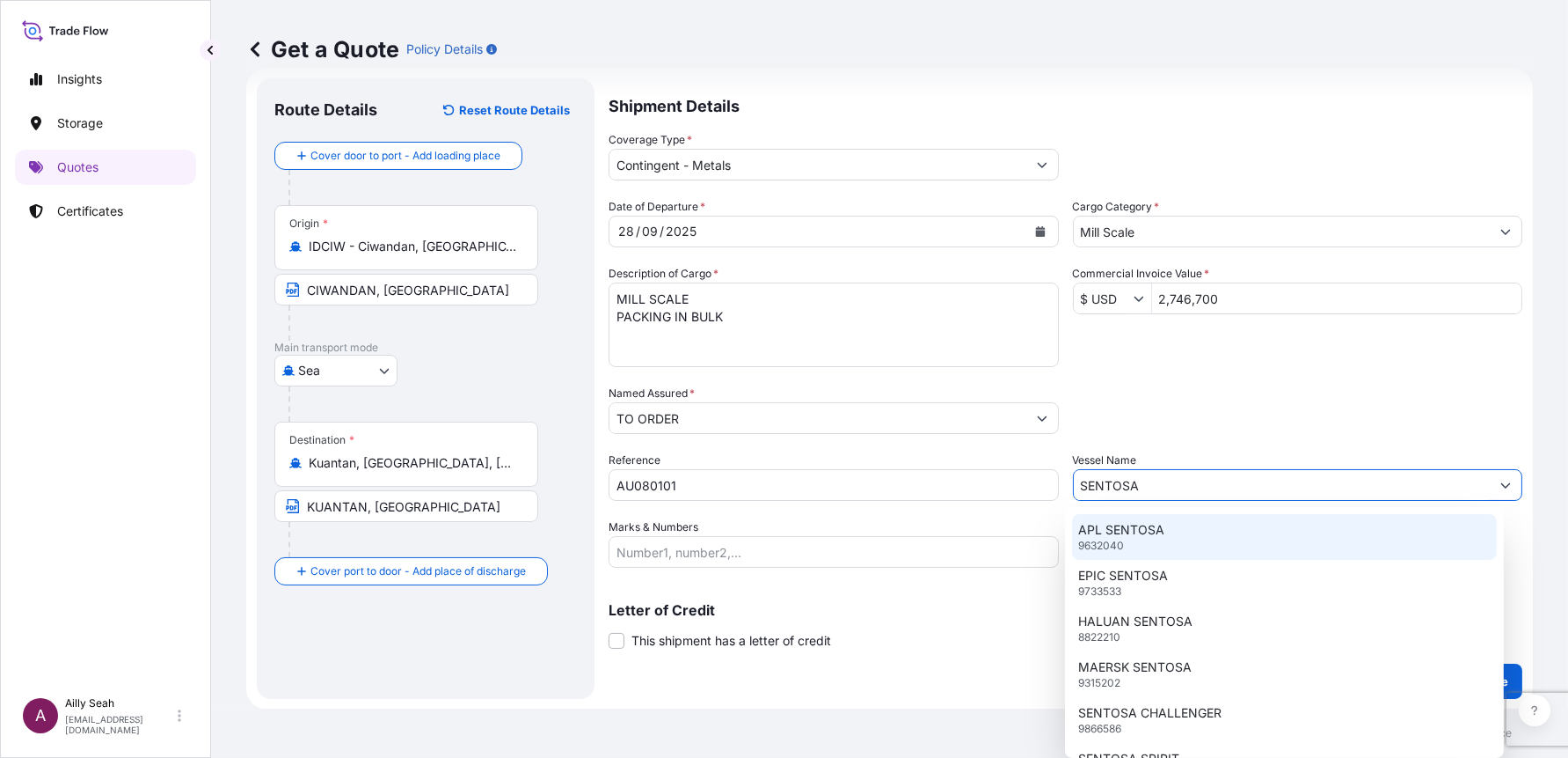
click at [733, 590] on div "Letter of Credit This shipment has a letter of credit Letter of credit * Letter…" at bounding box center [1065, 616] width 914 height 68
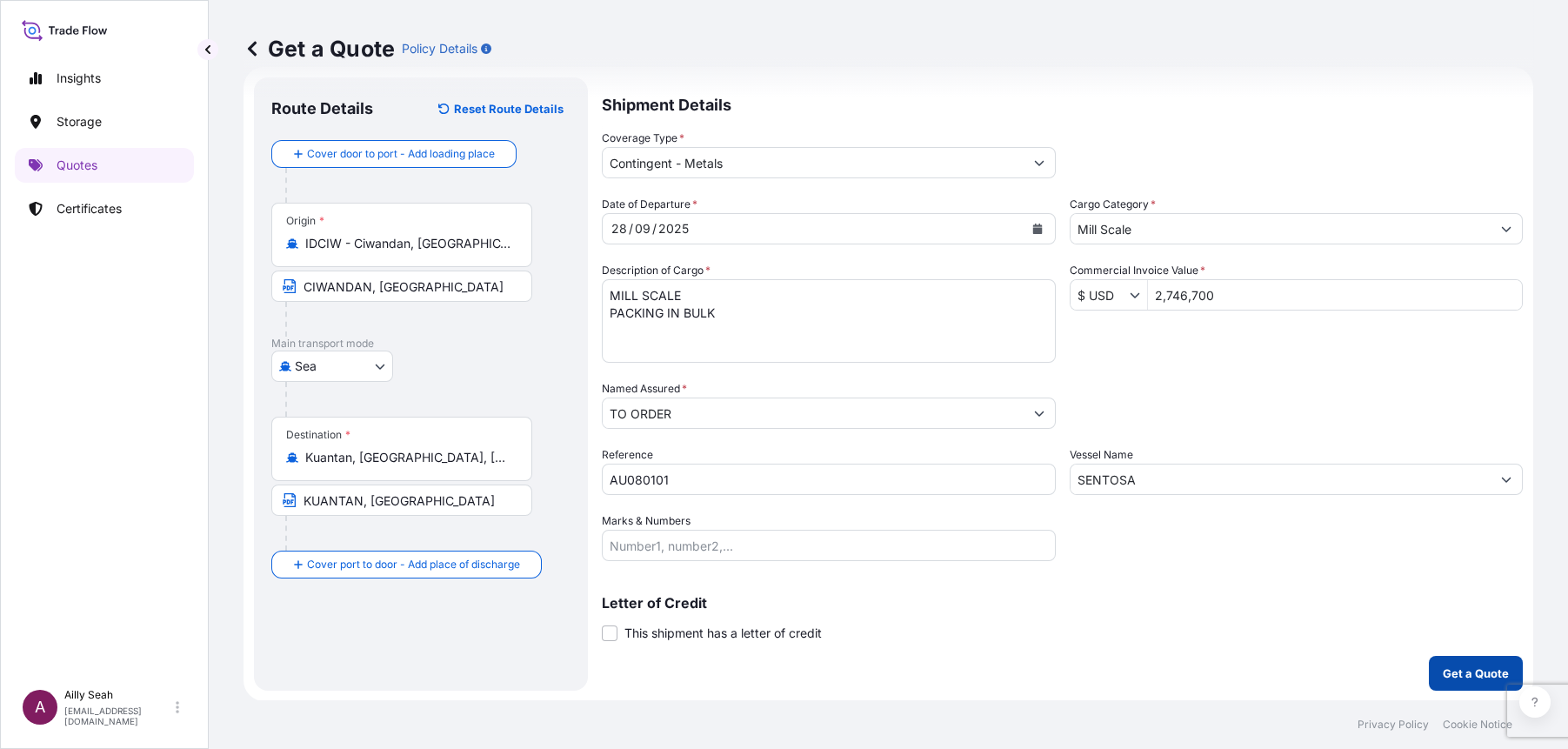
click at [1454, 673] on p "Get a Quote" at bounding box center [1475, 673] width 66 height 18
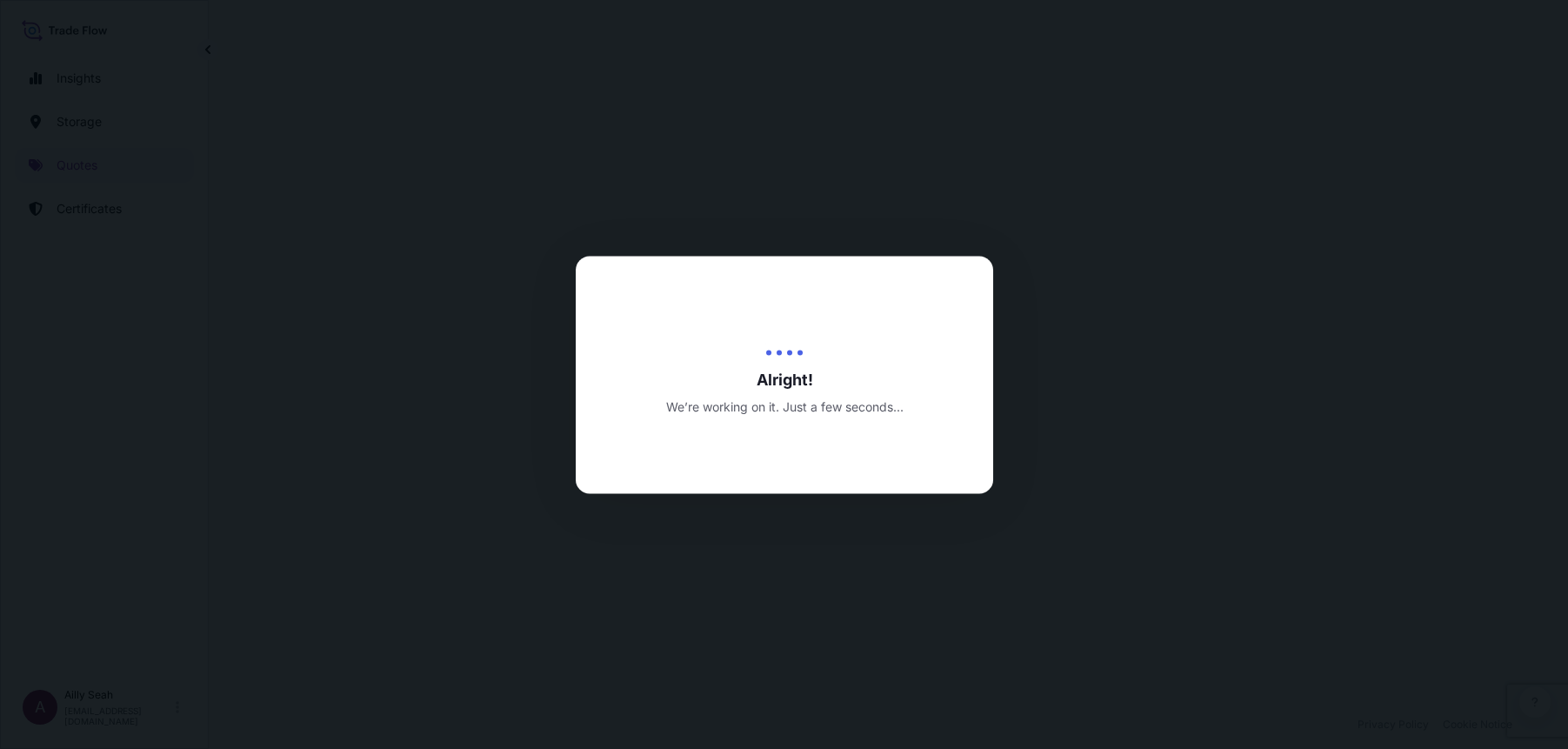
select select "Sea"
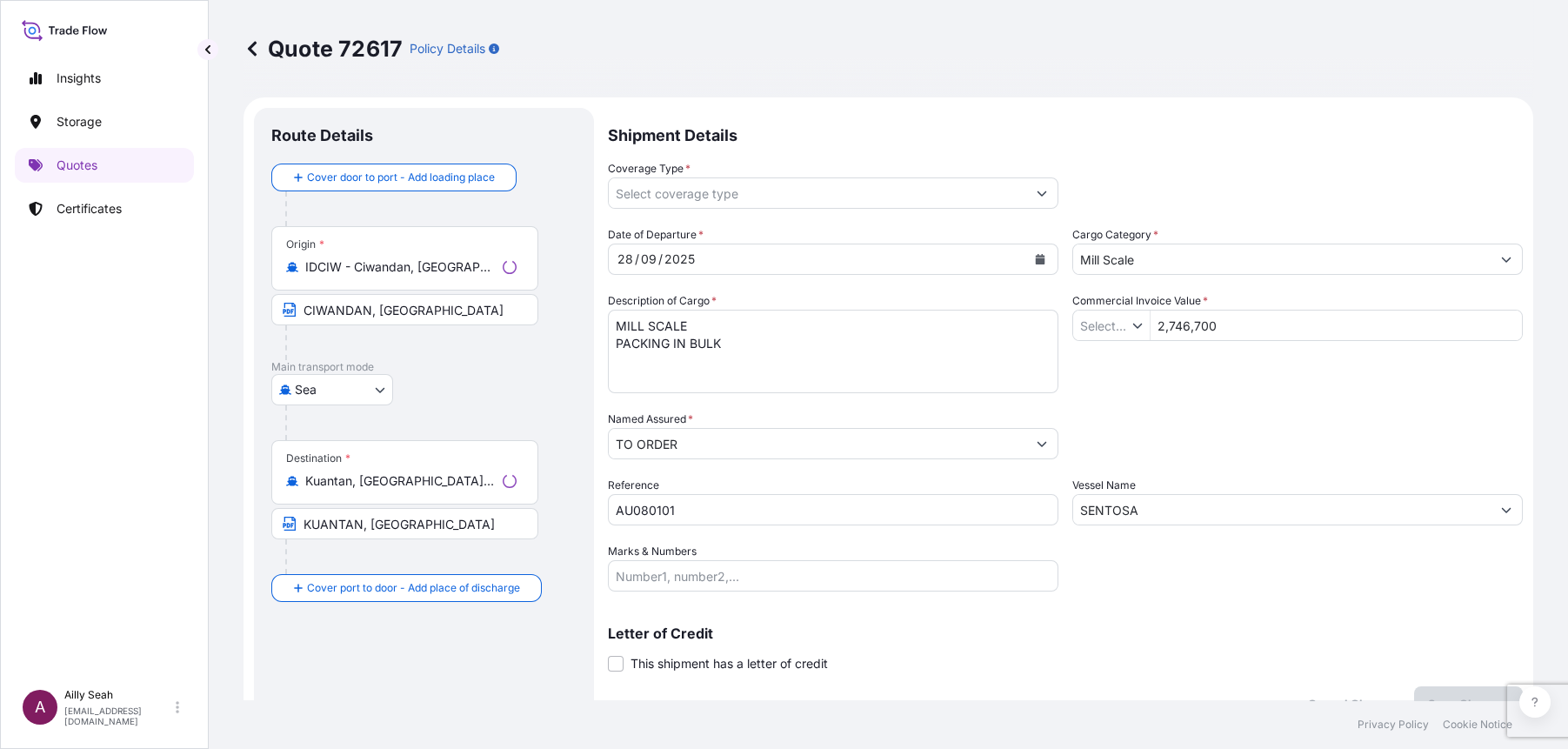
type input "Contingent - Metals"
type input "$ USD"
